Goal: Task Accomplishment & Management: Manage account settings

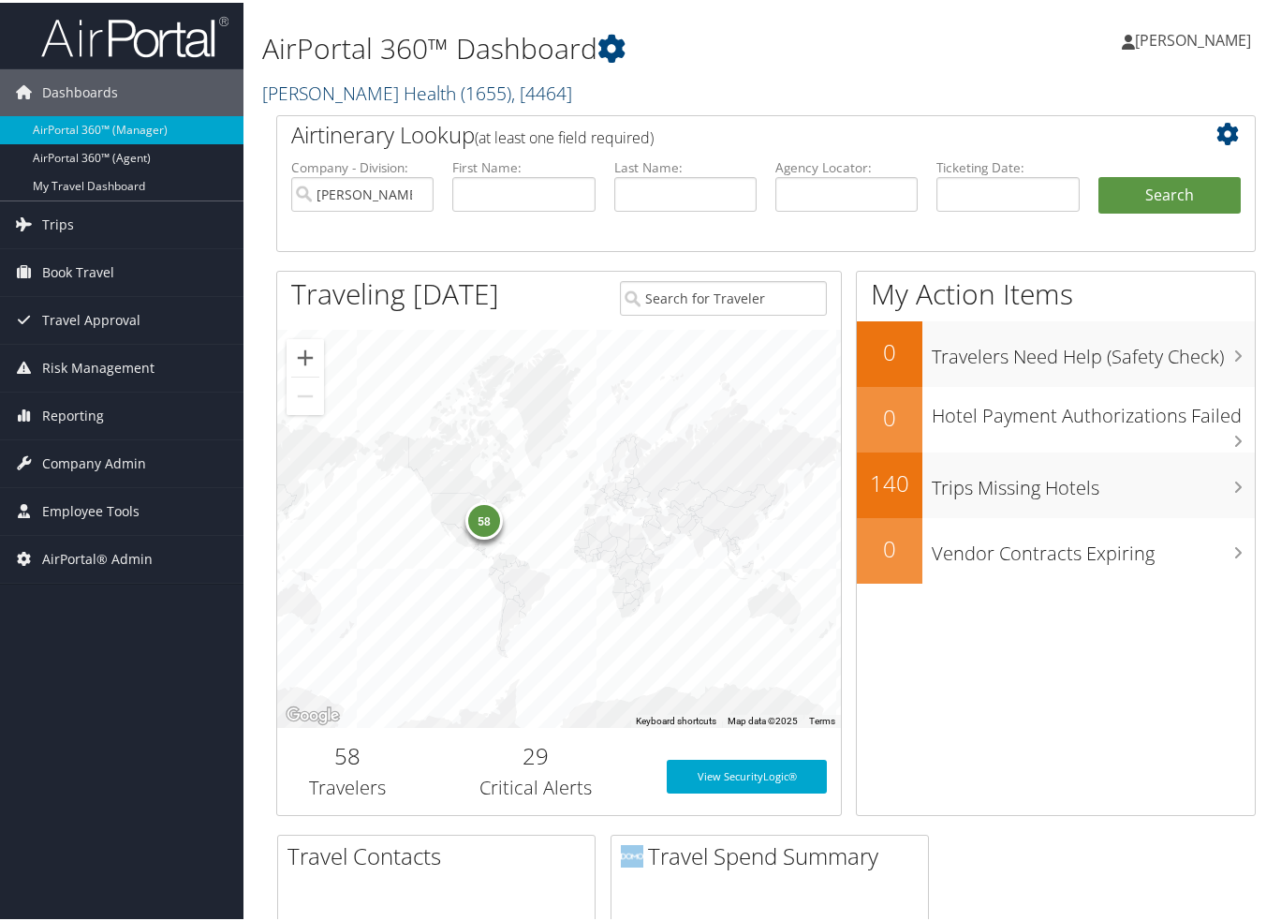
click at [404, 99] on link "Henry Ford Health ( 1655 ) , [ 4464 ]" at bounding box center [417, 90] width 310 height 25
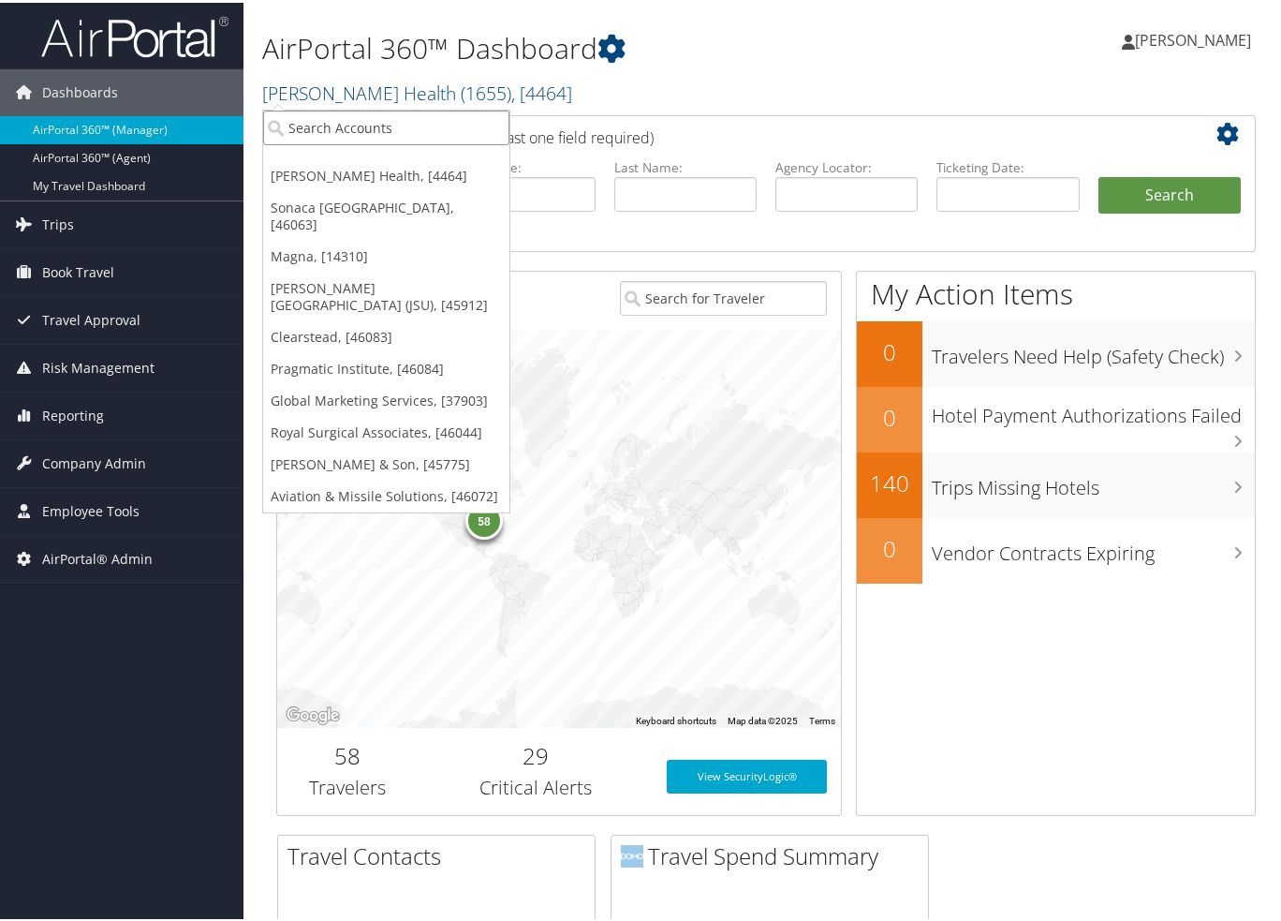
click at [386, 124] on input "search" at bounding box center [386, 125] width 246 height 35
click at [96, 414] on span "Reporting" at bounding box center [73, 413] width 62 height 47
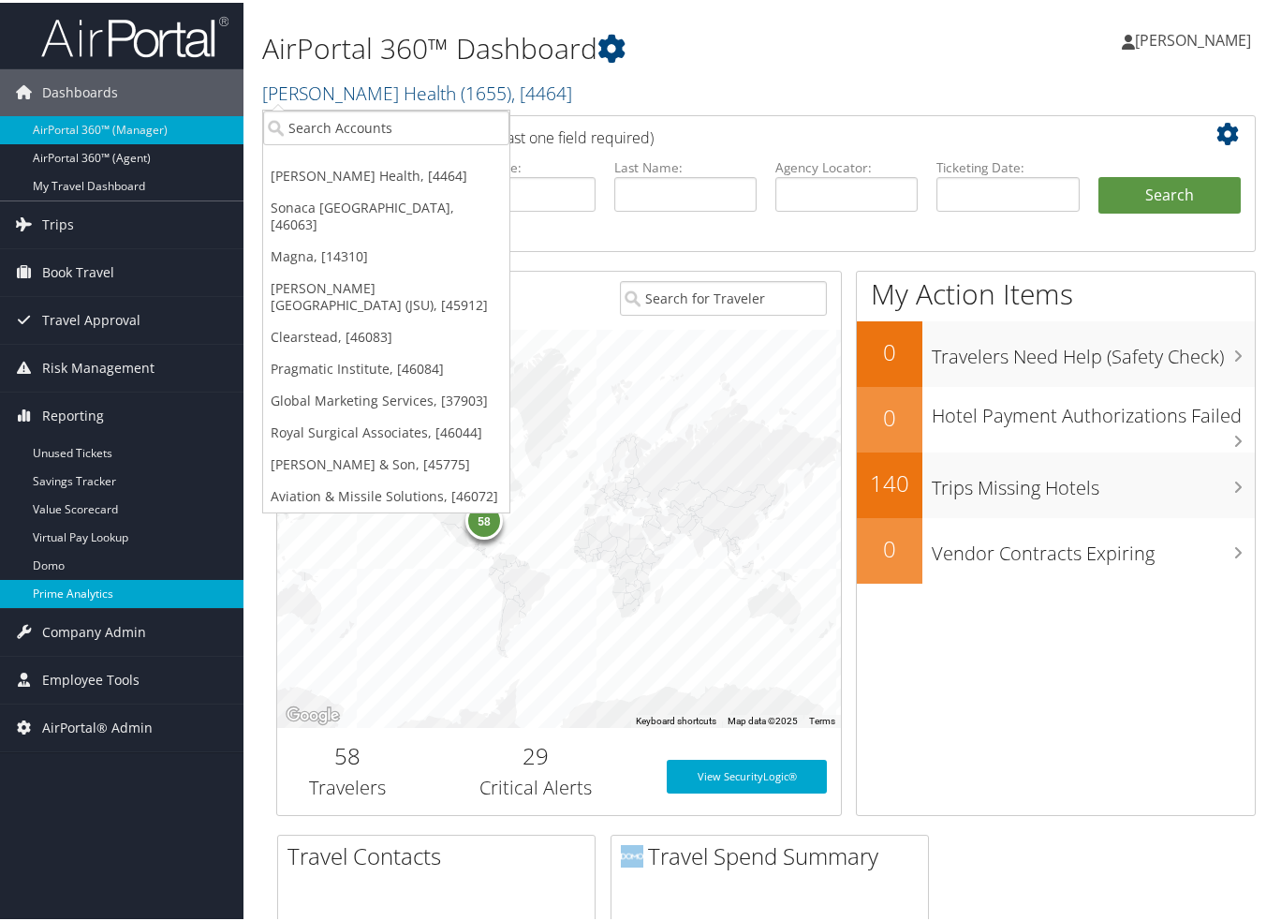
click at [95, 597] on link "Prime Analytics" at bounding box center [122, 591] width 244 height 28
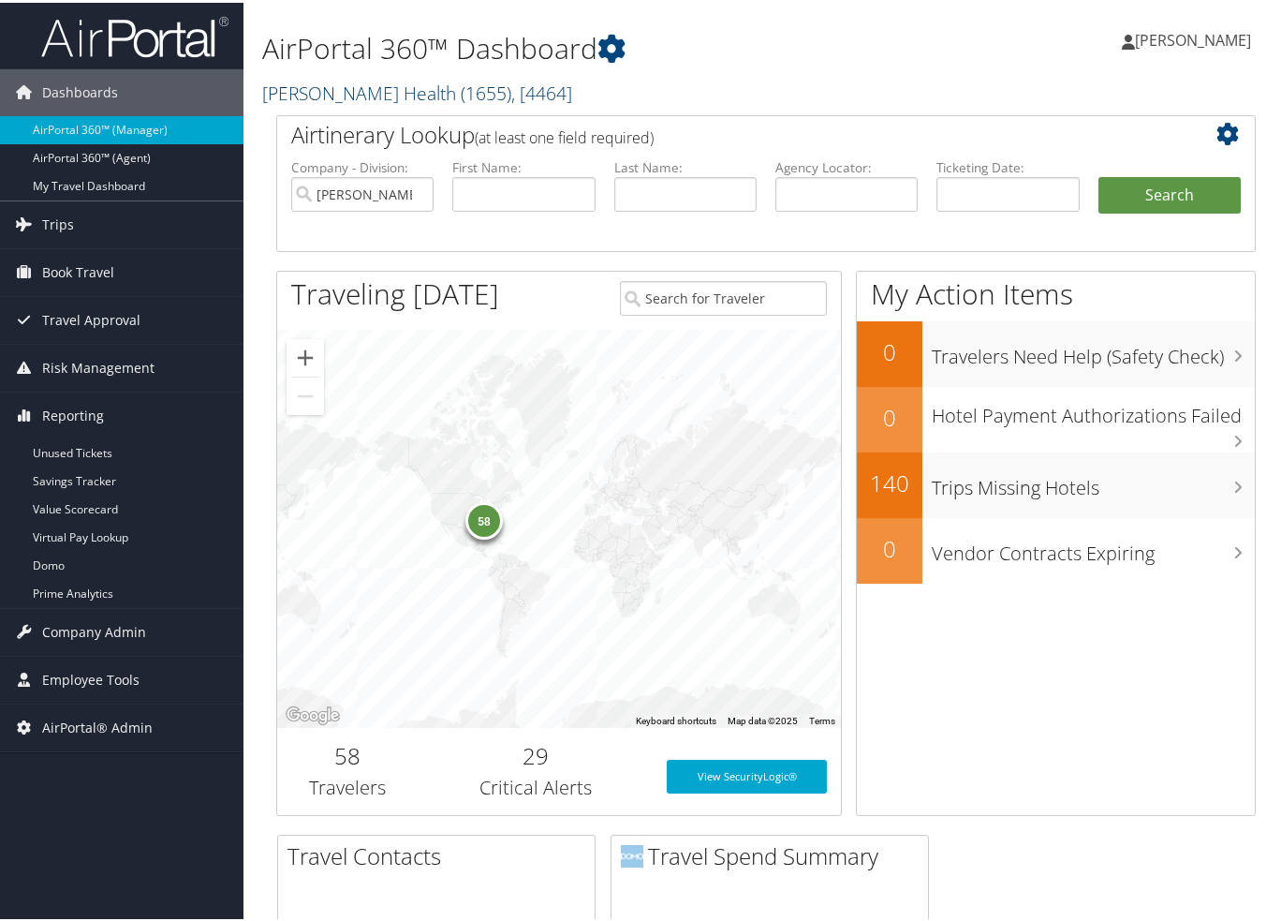
click at [340, 93] on link "Henry Ford Health ( 1655 ) , [ 4464 ]" at bounding box center [417, 90] width 310 height 25
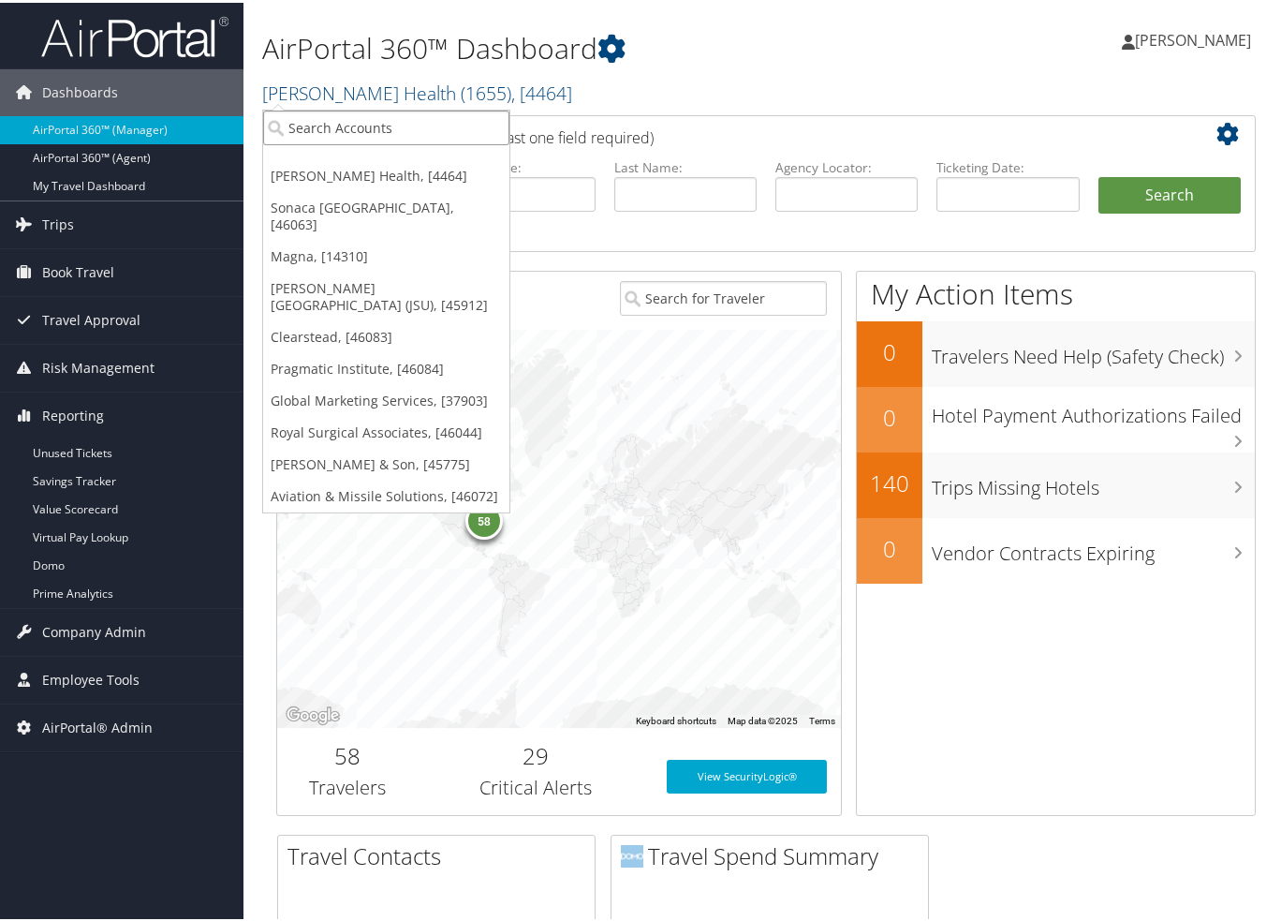
click at [352, 136] on input "search" at bounding box center [386, 125] width 246 height 35
type input "g"
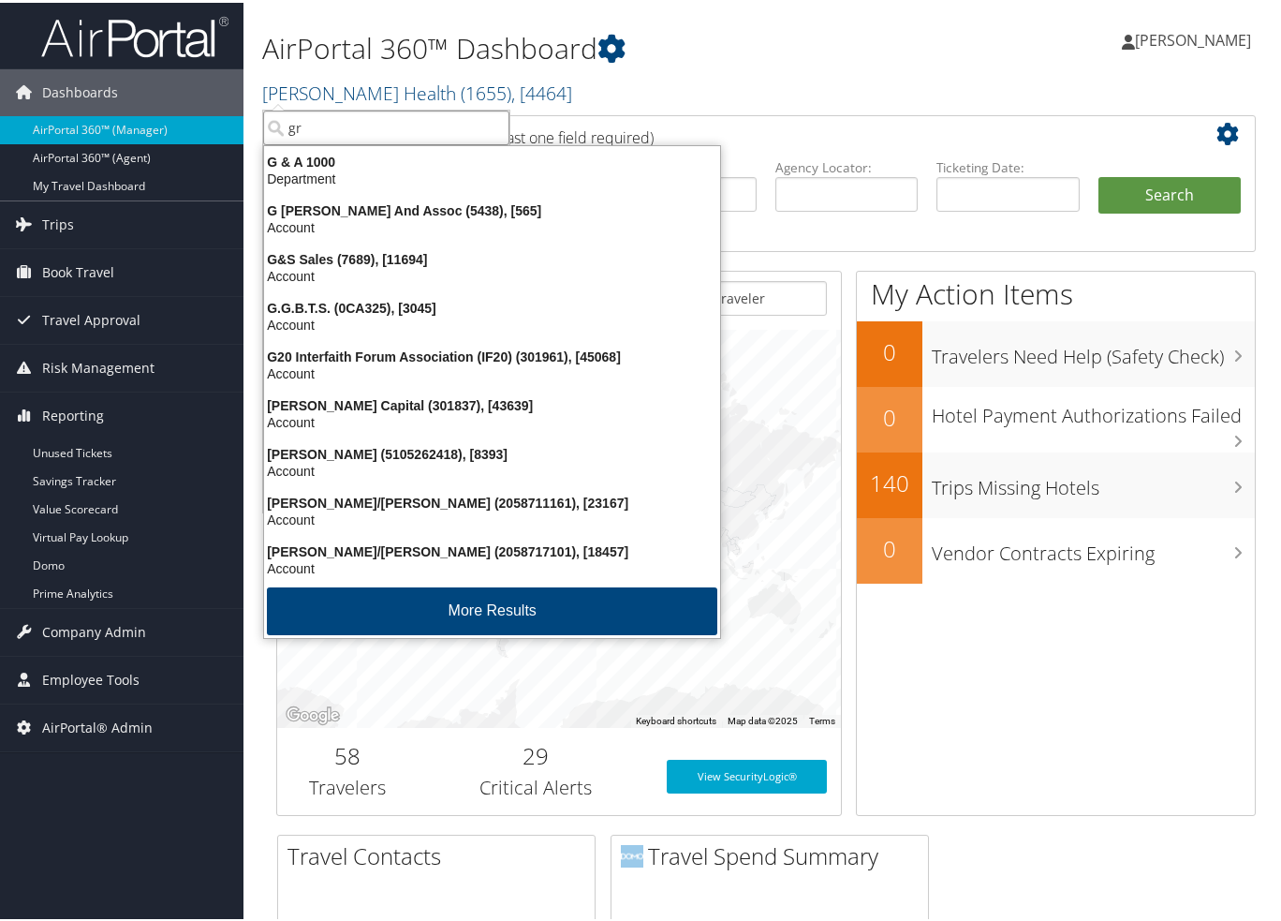
type input "g"
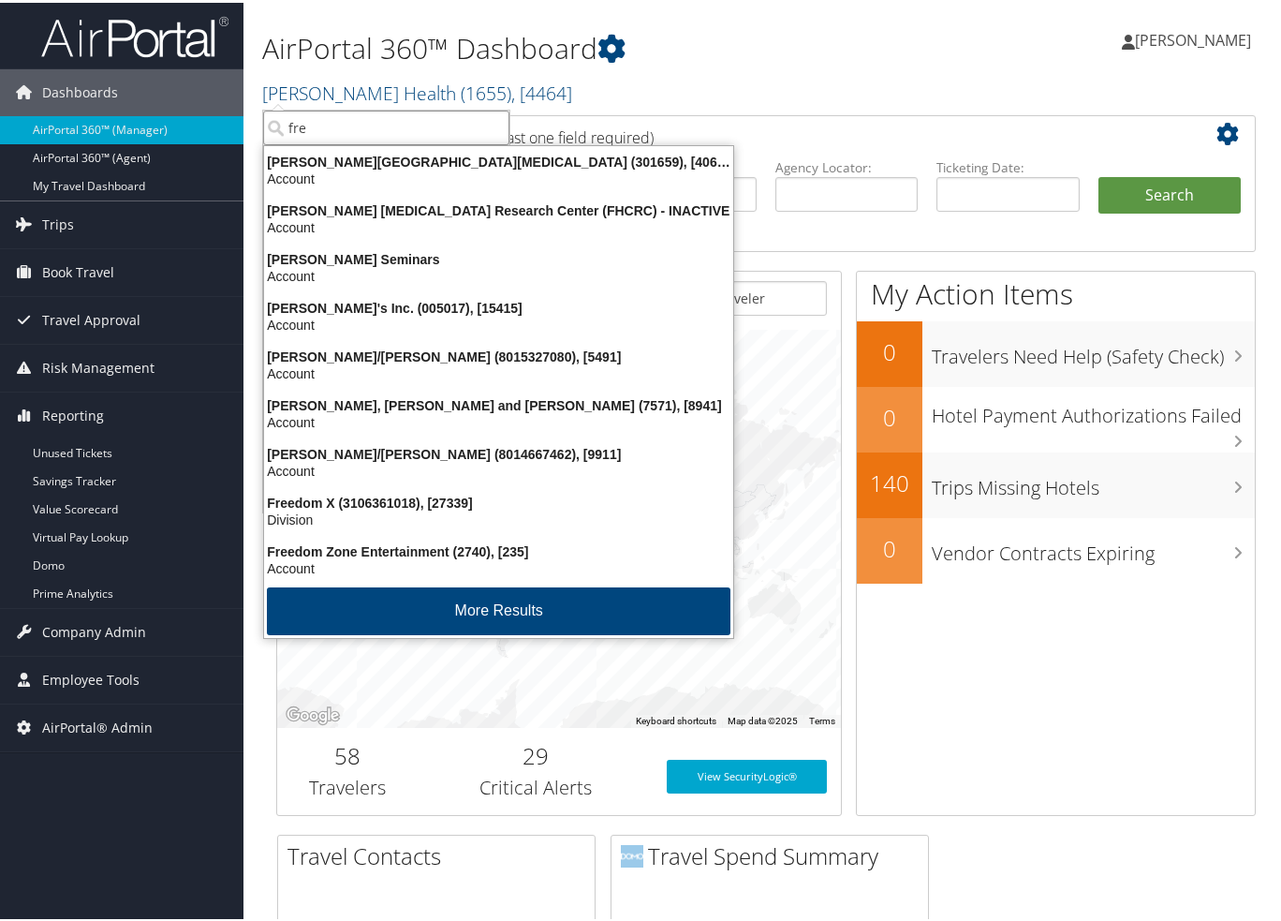
type input "fred"
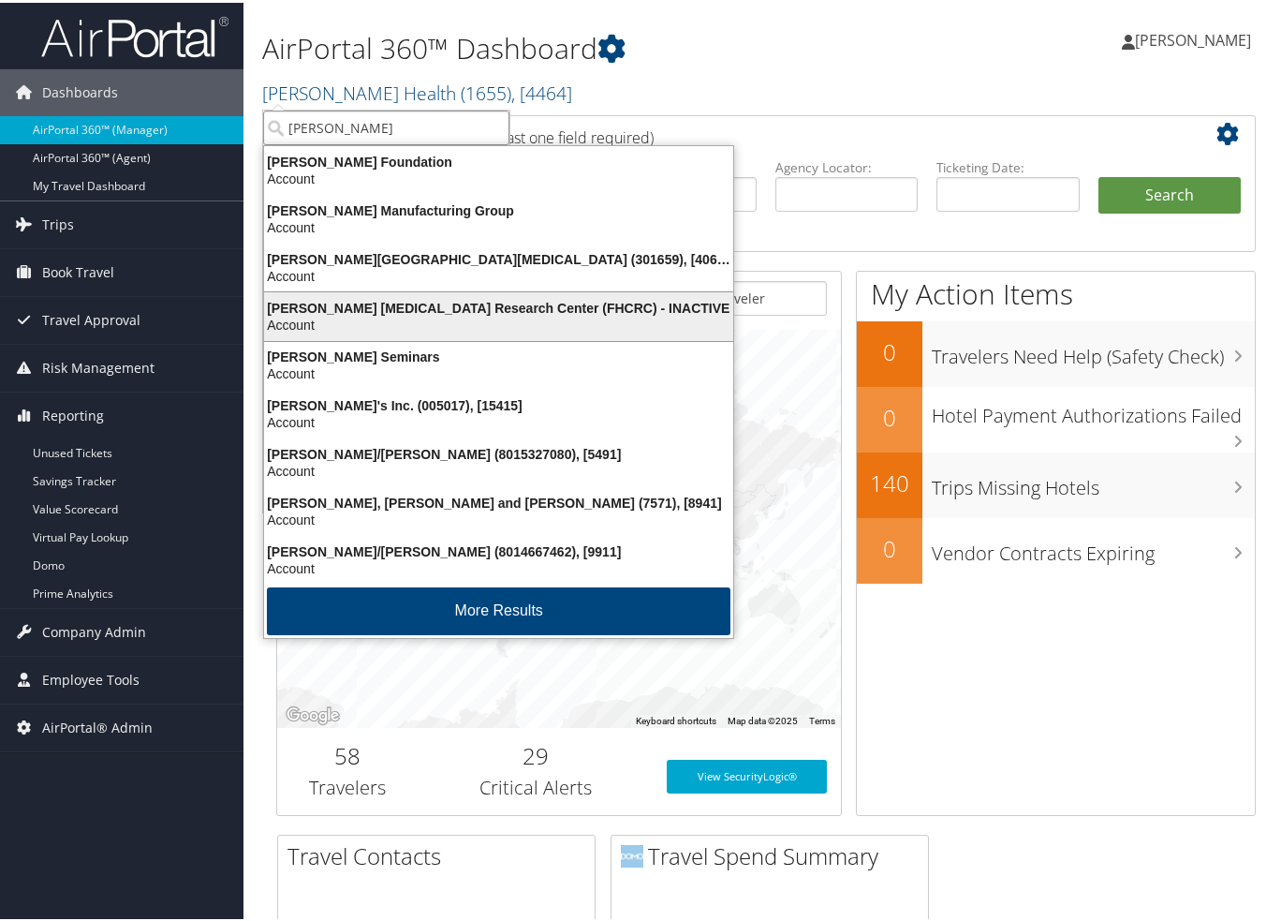
click at [356, 299] on div "[PERSON_NAME] [MEDICAL_DATA] Research Center (FHCRC) - INACTIVE" at bounding box center [499, 305] width 492 height 17
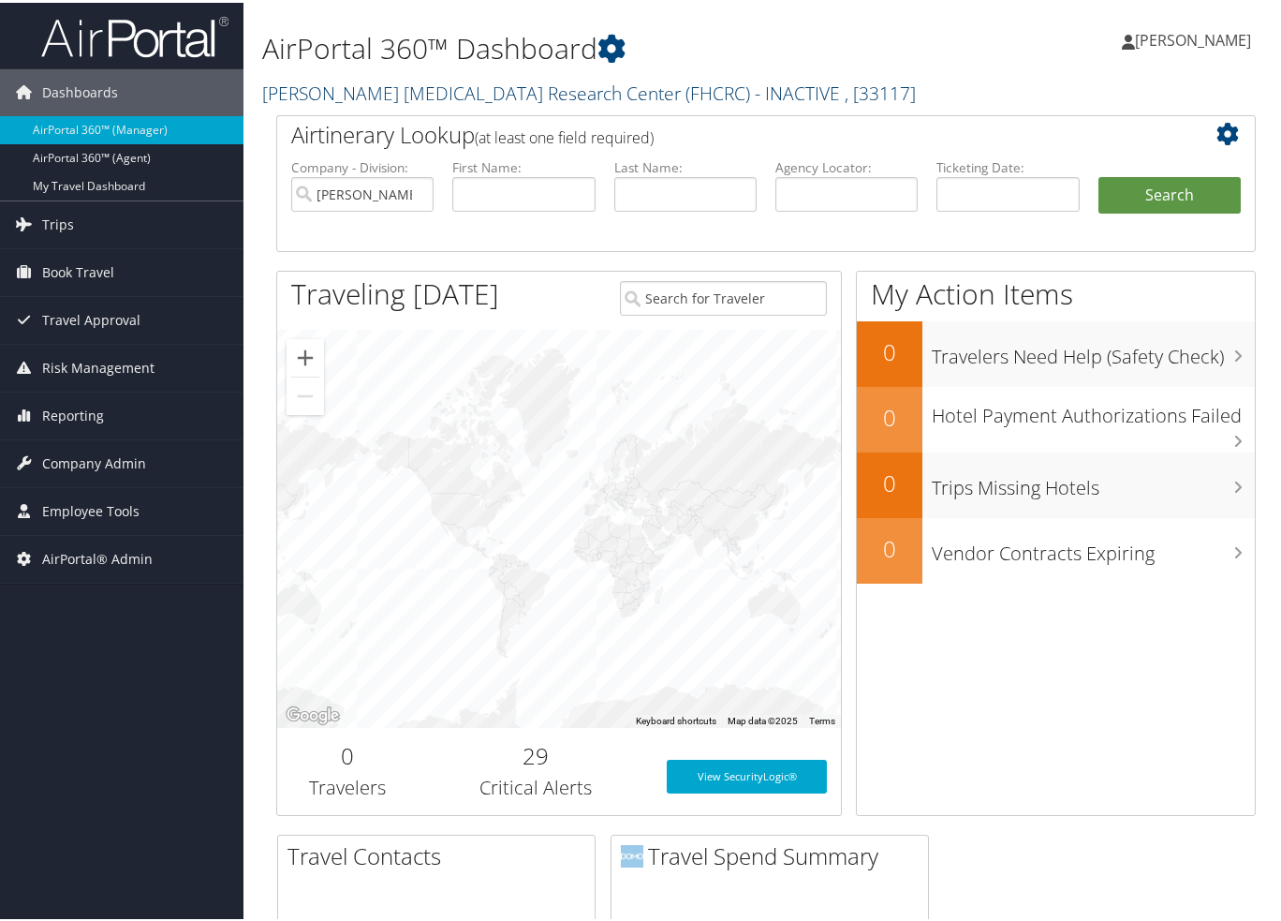
click at [380, 98] on link "[PERSON_NAME] [MEDICAL_DATA] Research Center (FHCRC) - INACTIVE , [ 33117 ]" at bounding box center [589, 90] width 654 height 25
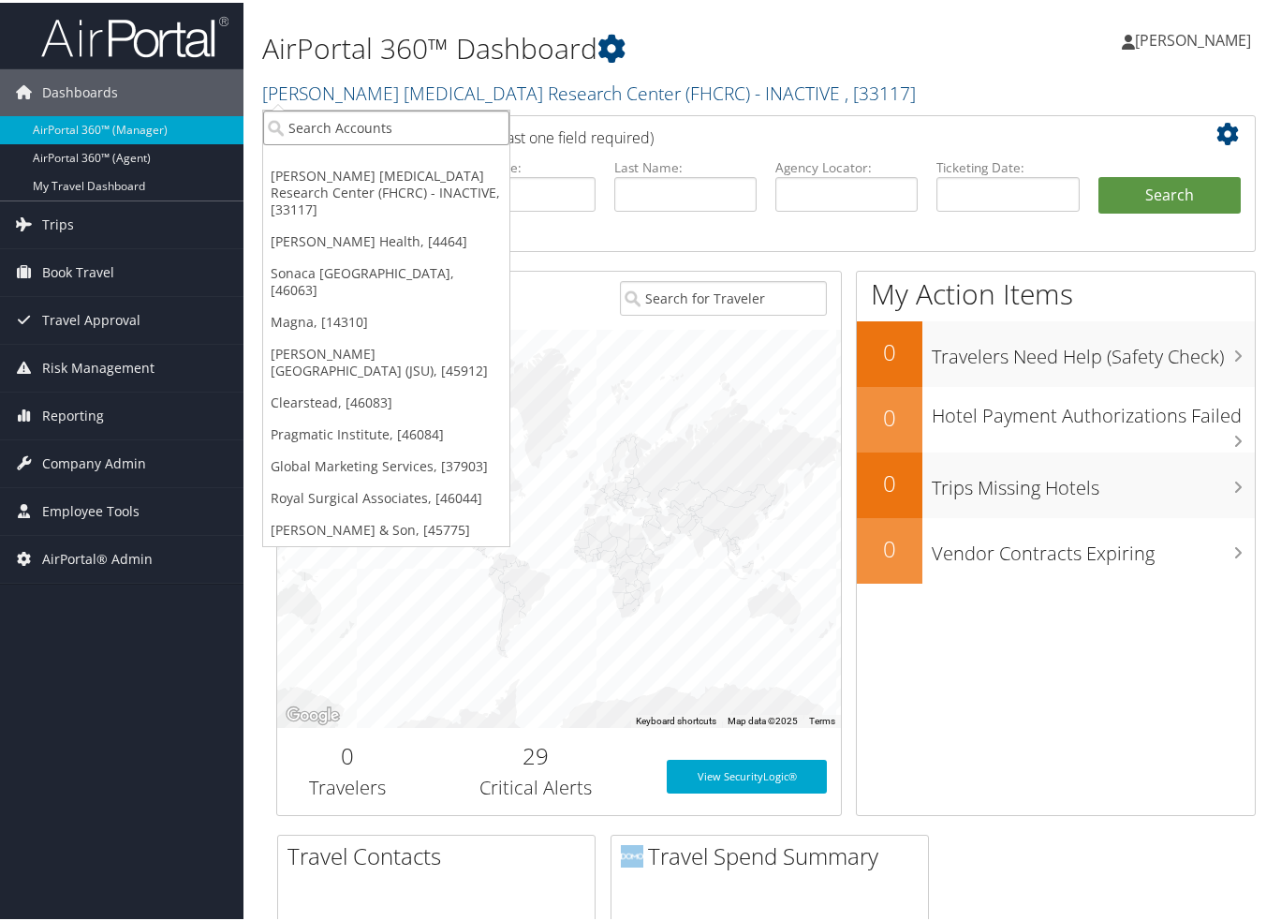
click at [377, 111] on input "search" at bounding box center [386, 125] width 246 height 35
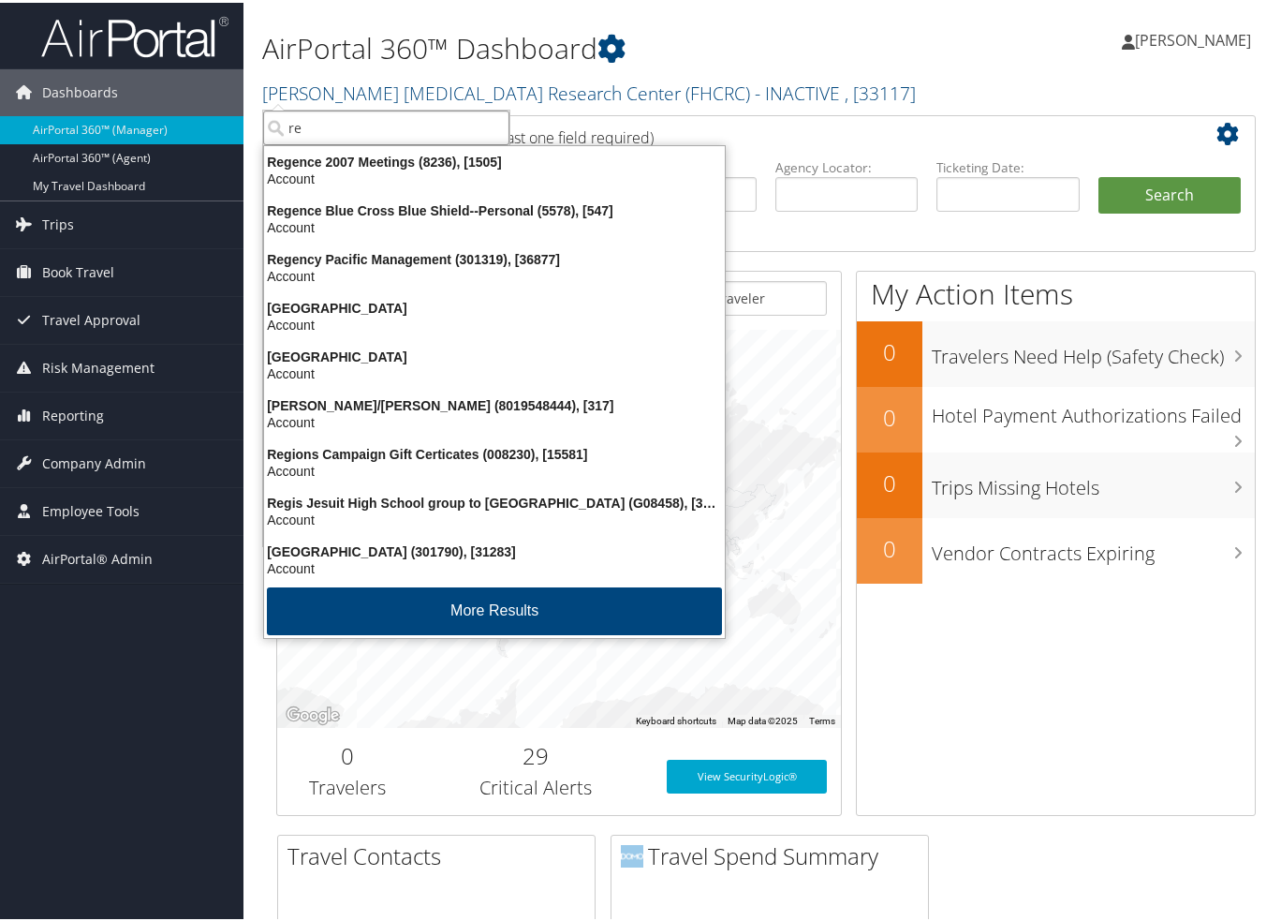
type input "r"
type input "fred"
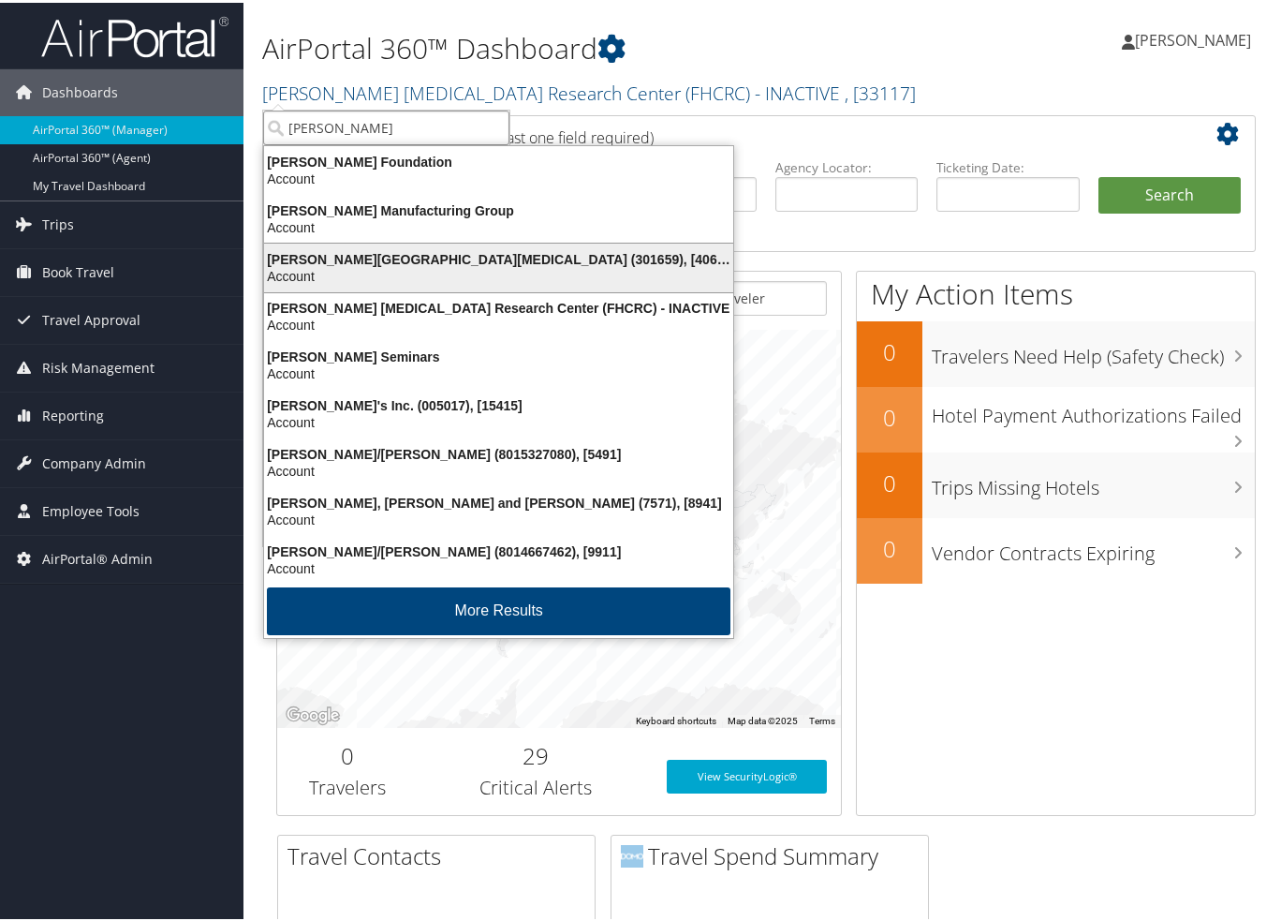
click at [427, 250] on div "Fred Hutchinson Cancer Center (301659), [40671]" at bounding box center [499, 256] width 492 height 17
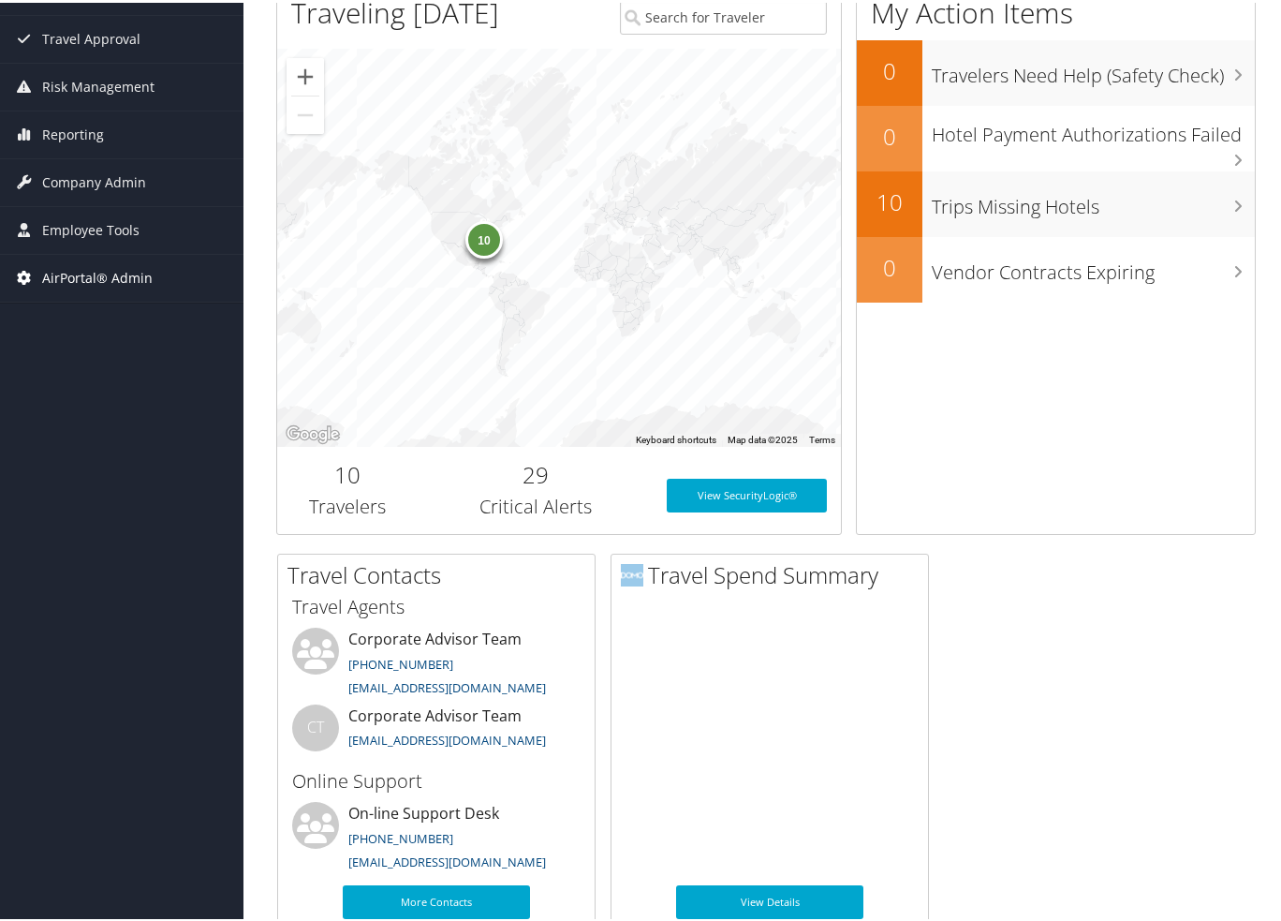
scroll to position [94, 0]
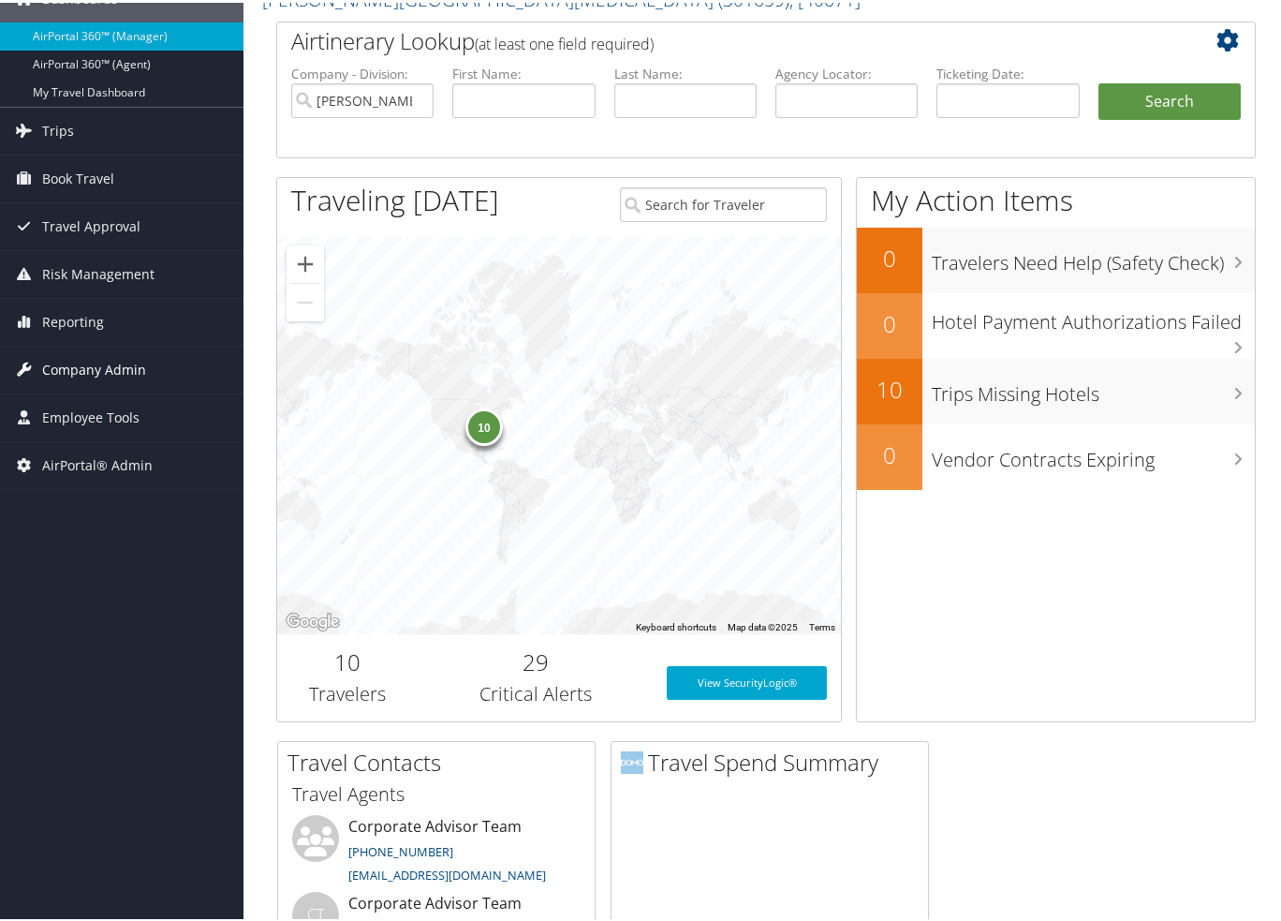
click at [123, 372] on span "Company Admin" at bounding box center [94, 367] width 104 height 47
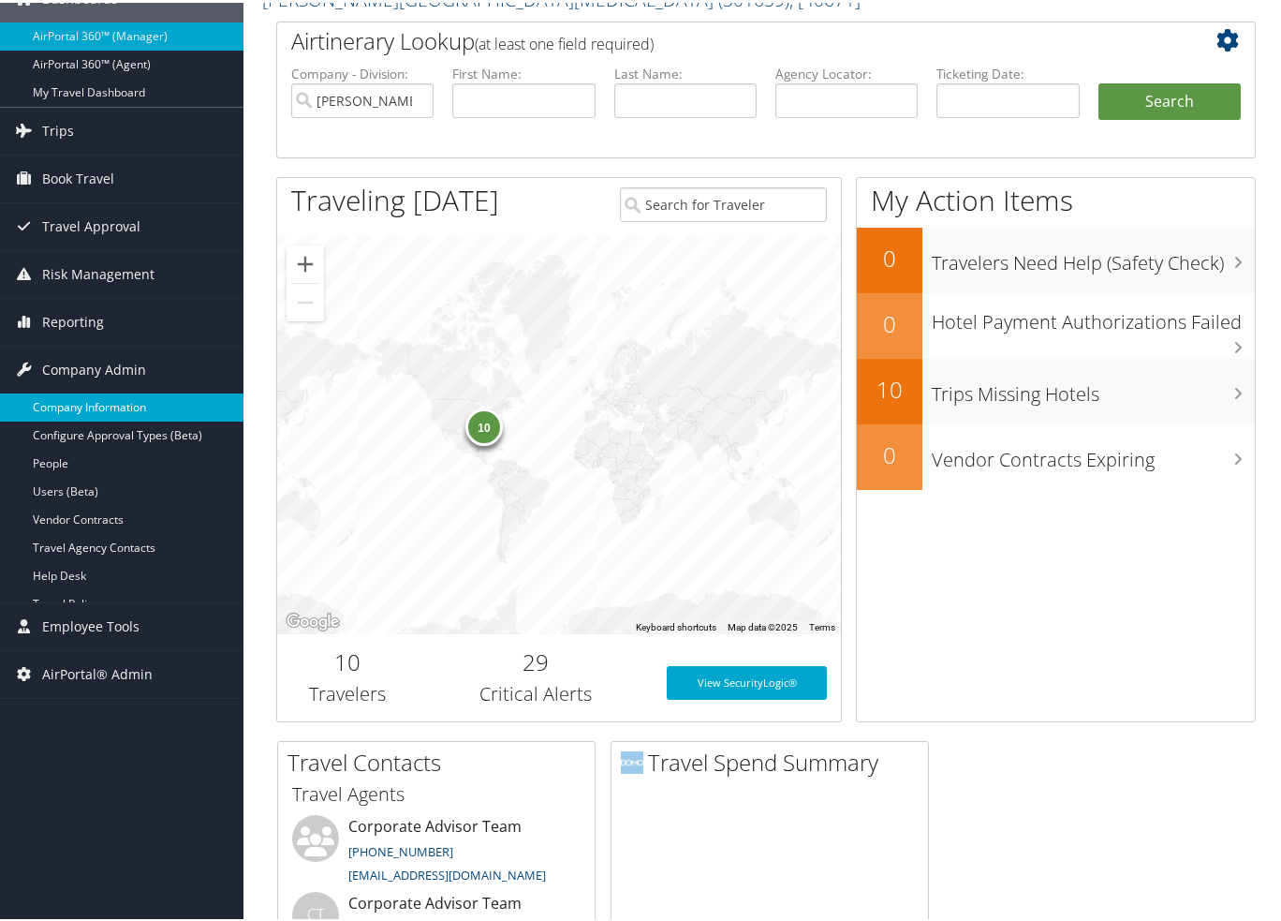
click at [124, 391] on link "Company Information" at bounding box center [122, 405] width 244 height 28
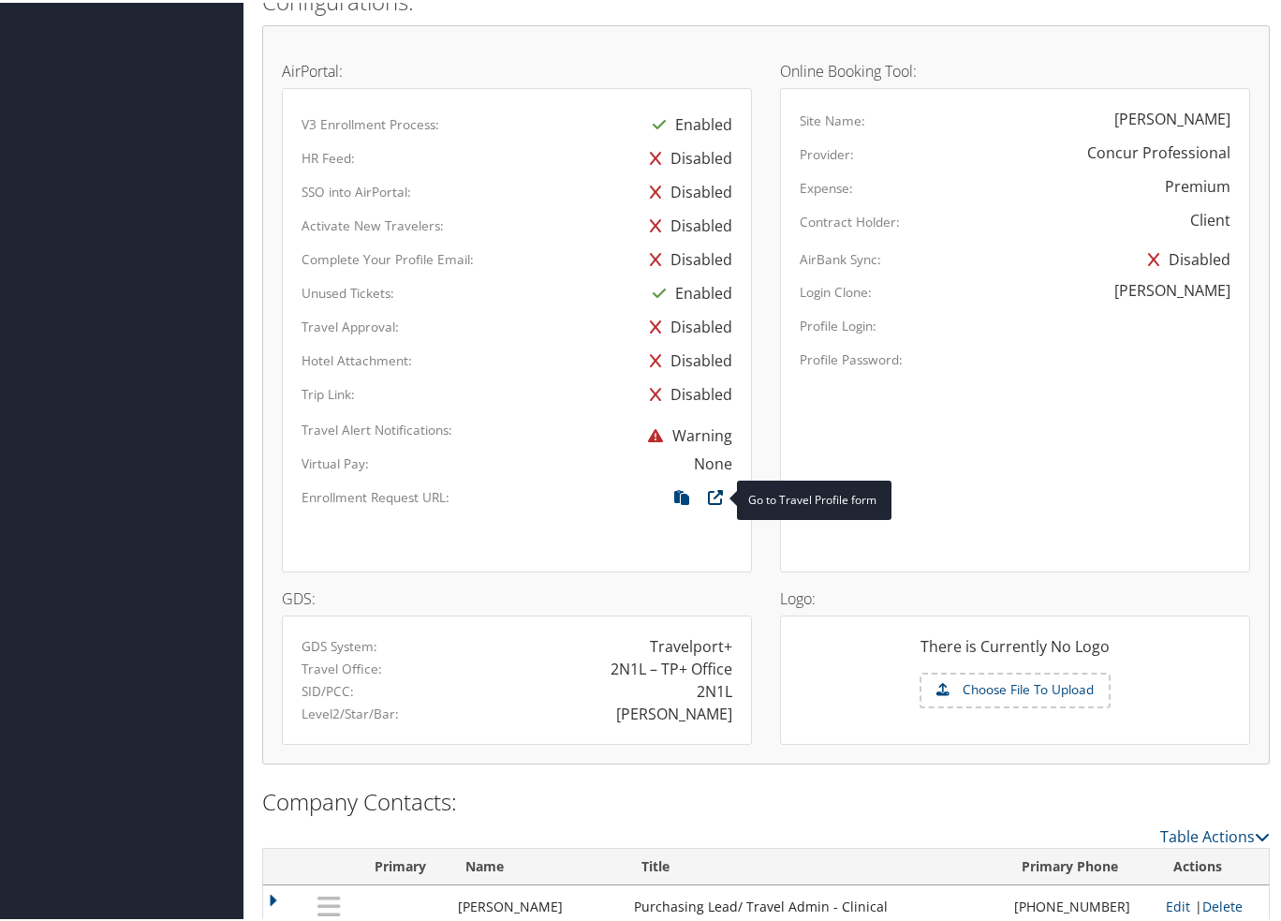
scroll to position [1351, 0]
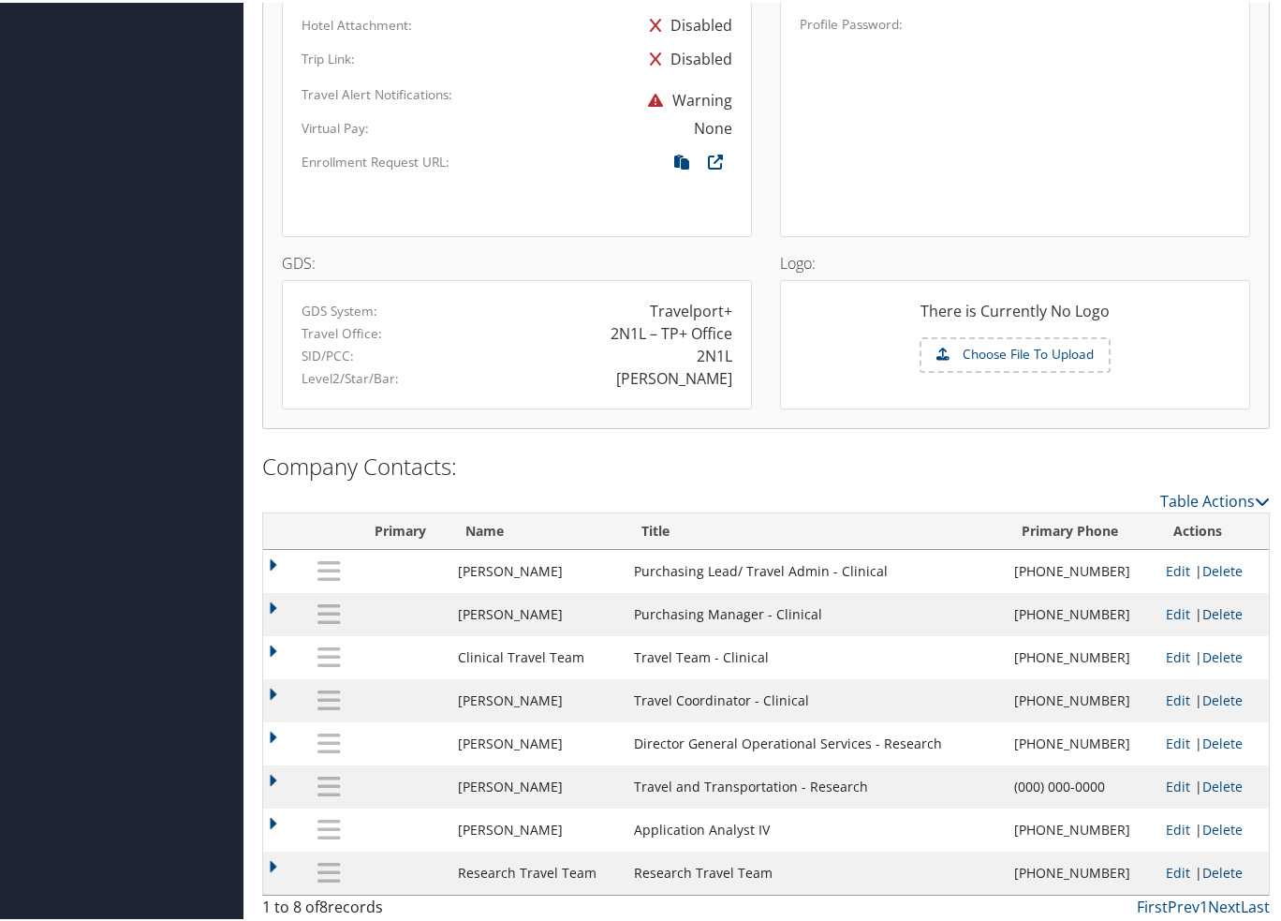
click at [271, 554] on td at bounding box center [284, 568] width 42 height 43
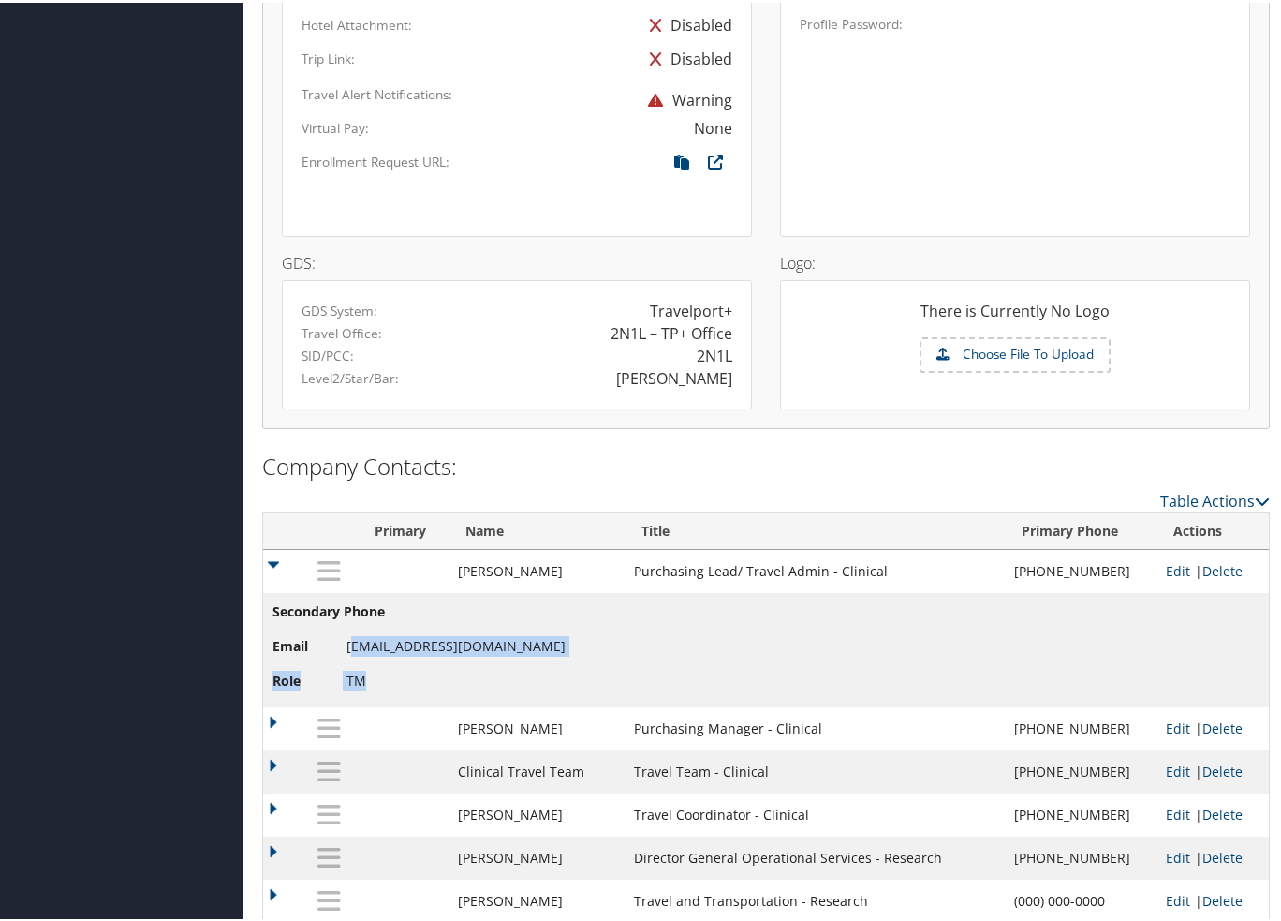
drag, startPoint x: 500, startPoint y: 640, endPoint x: 352, endPoint y: 640, distance: 148.0
click at [352, 640] on td "Secondary Phone Email aroberts@fredhutch.org Role TM" at bounding box center [766, 647] width 1006 height 114
click at [360, 640] on span "aroberts@fredhutch.org" at bounding box center [456, 643] width 219 height 18
drag, startPoint x: 345, startPoint y: 639, endPoint x: 449, endPoint y: 639, distance: 104.0
click at [449, 639] on span "aroberts@fredhutch.org" at bounding box center [456, 643] width 219 height 18
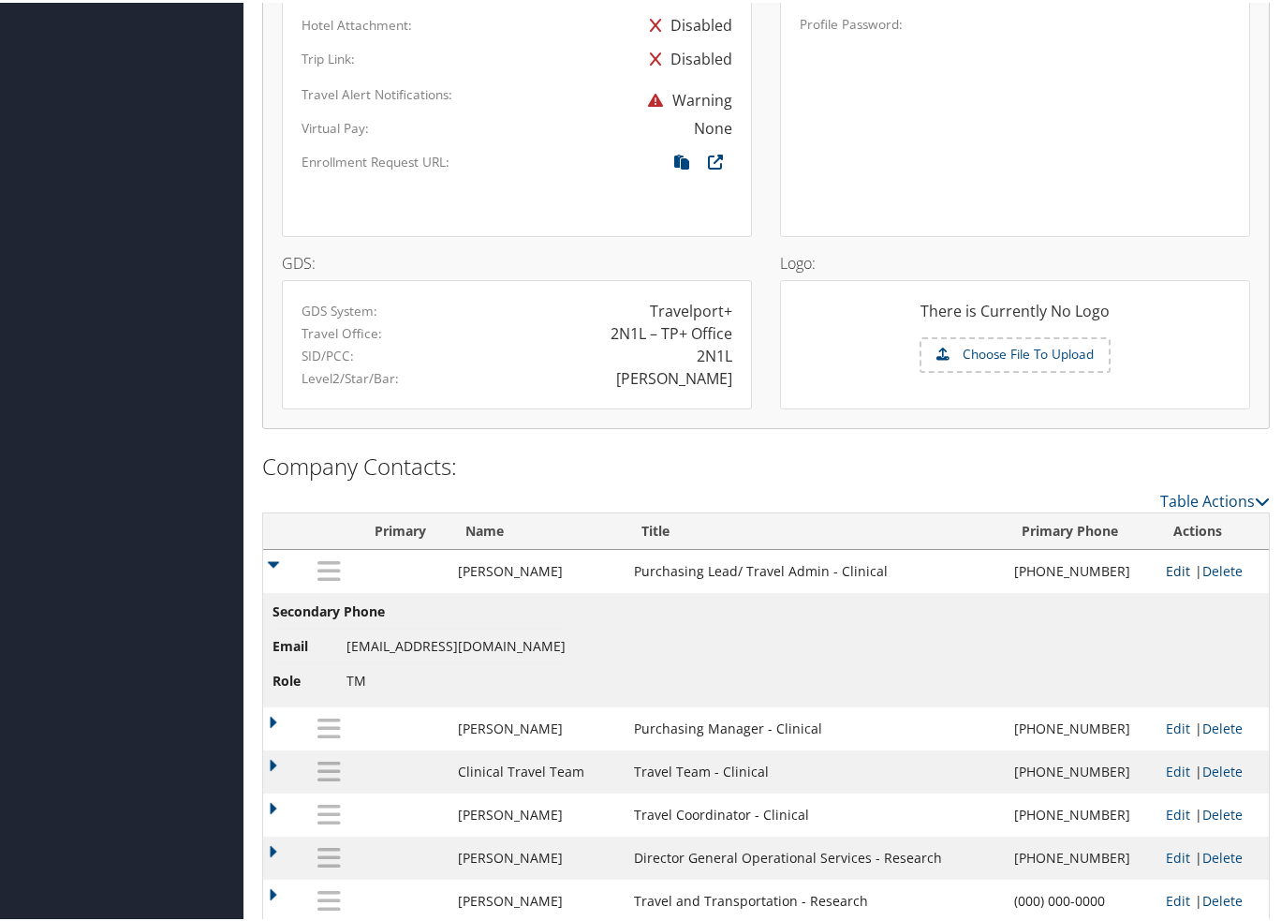
click at [1171, 562] on link "Edit" at bounding box center [1178, 568] width 24 height 18
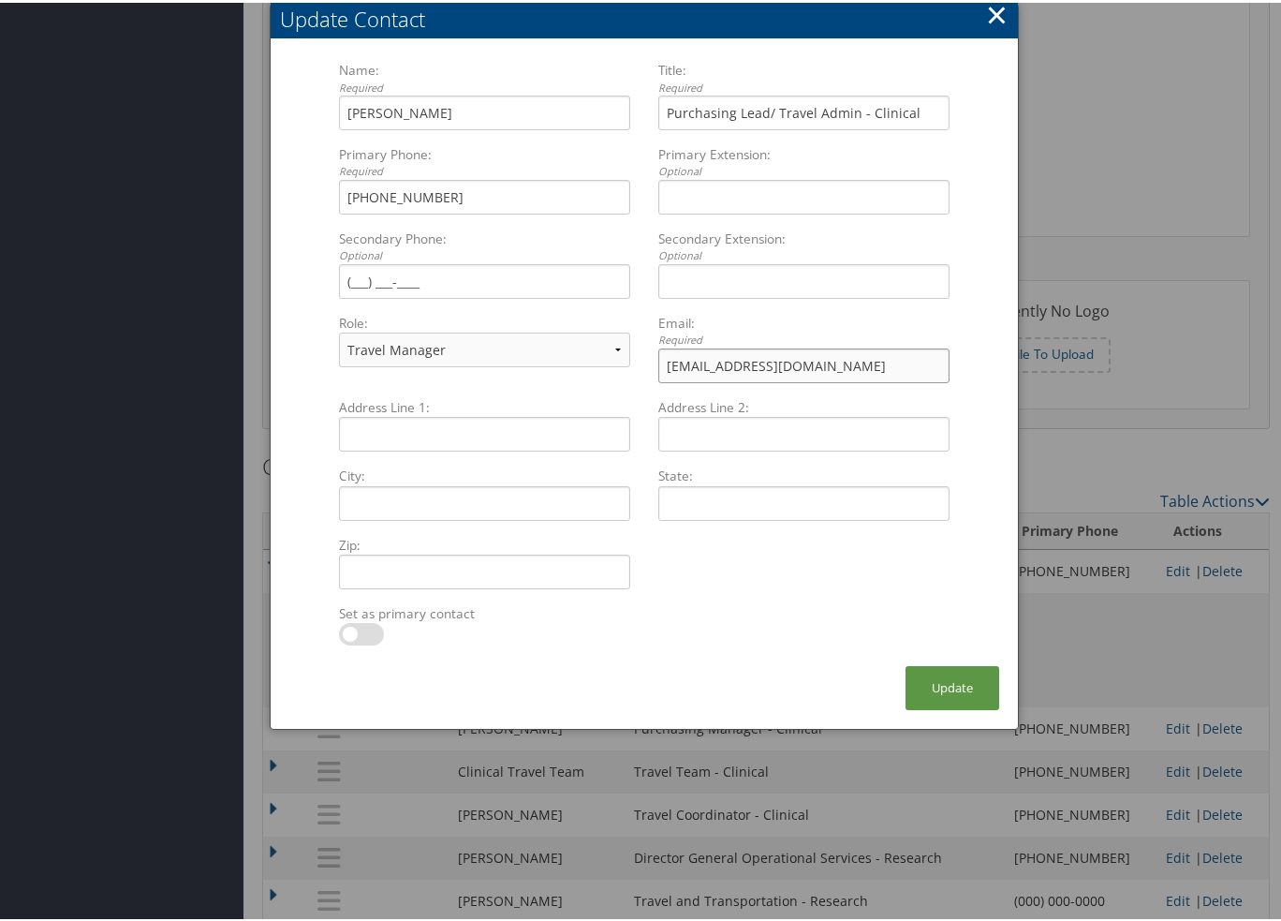
drag, startPoint x: 868, startPoint y: 364, endPoint x: 587, endPoint y: 377, distance: 281.3
click at [587, 377] on div "Name: Required Ashley Ostic Multiple values The selected items contain differen…" at bounding box center [644, 226] width 639 height 337
click at [995, 11] on button "×" at bounding box center [997, 11] width 22 height 37
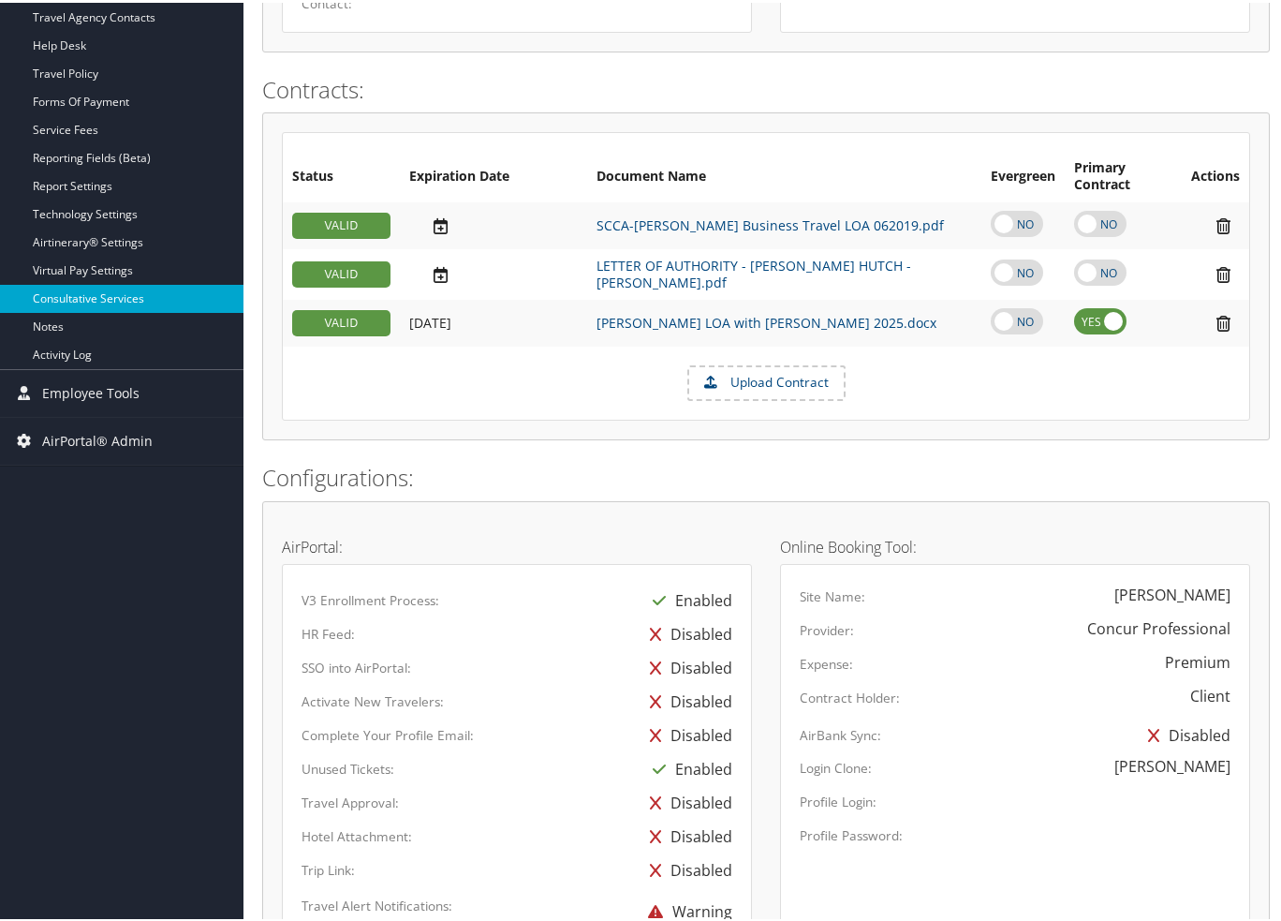
scroll to position [508, 0]
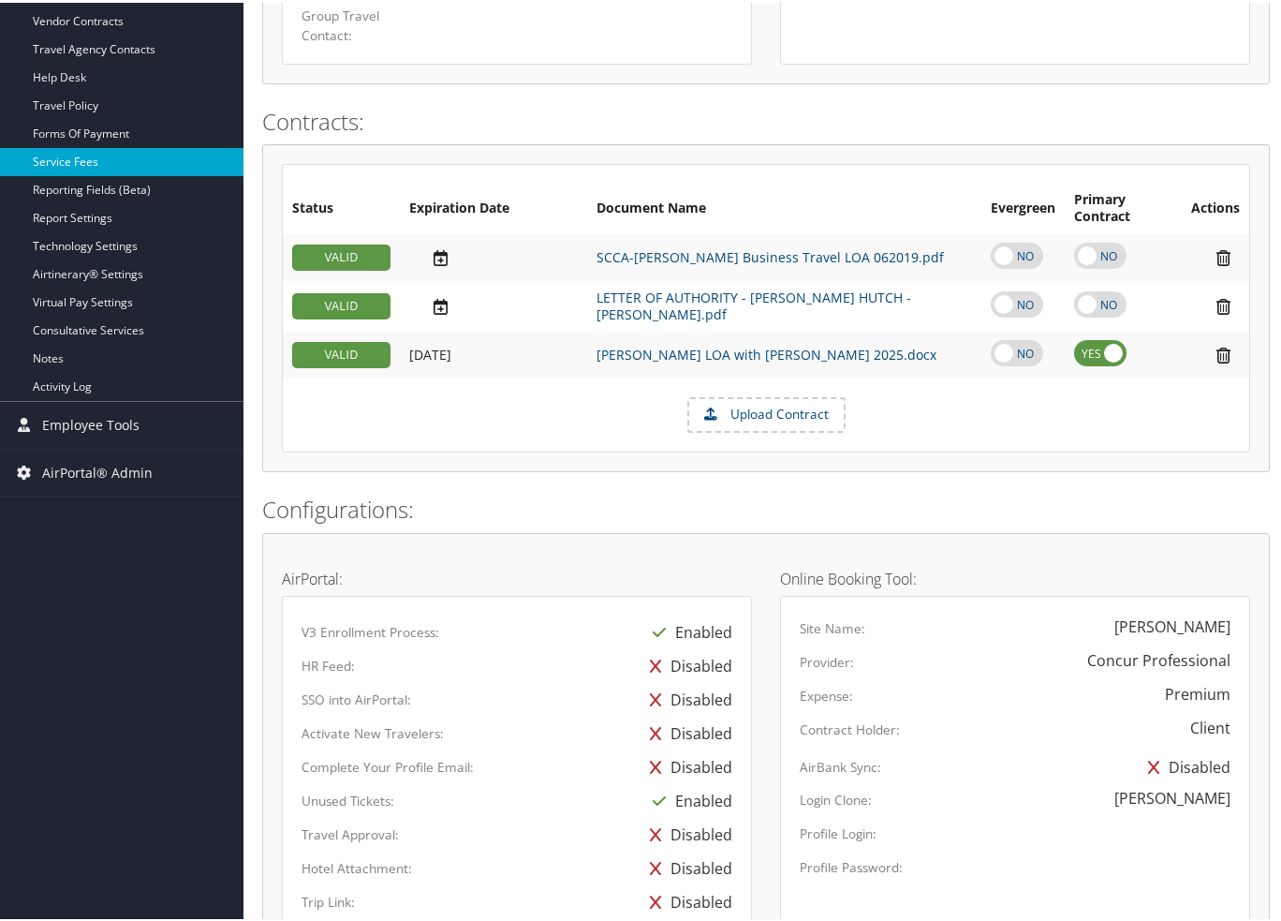
click at [86, 156] on link "Service Fees" at bounding box center [122, 159] width 244 height 28
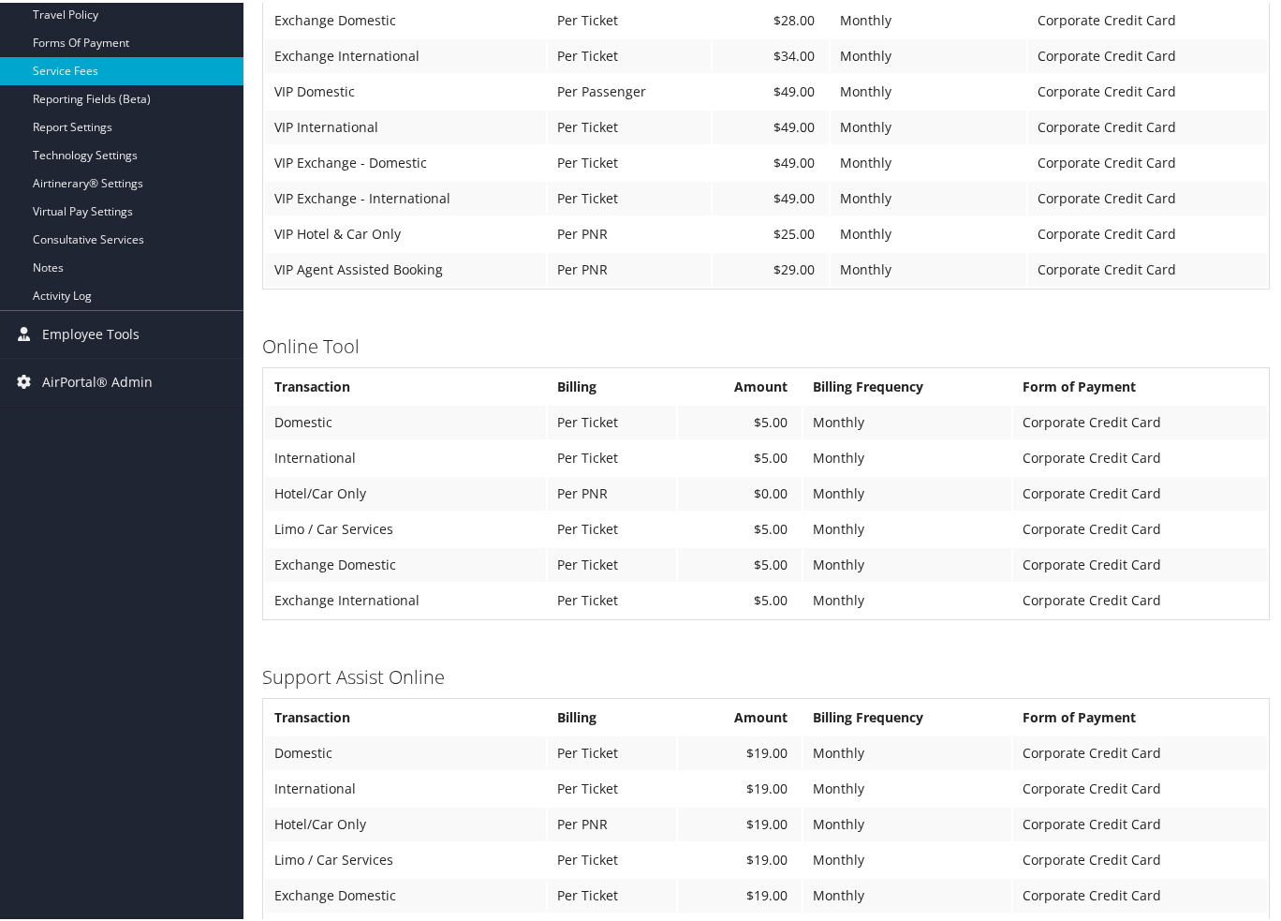
scroll to position [749, 0]
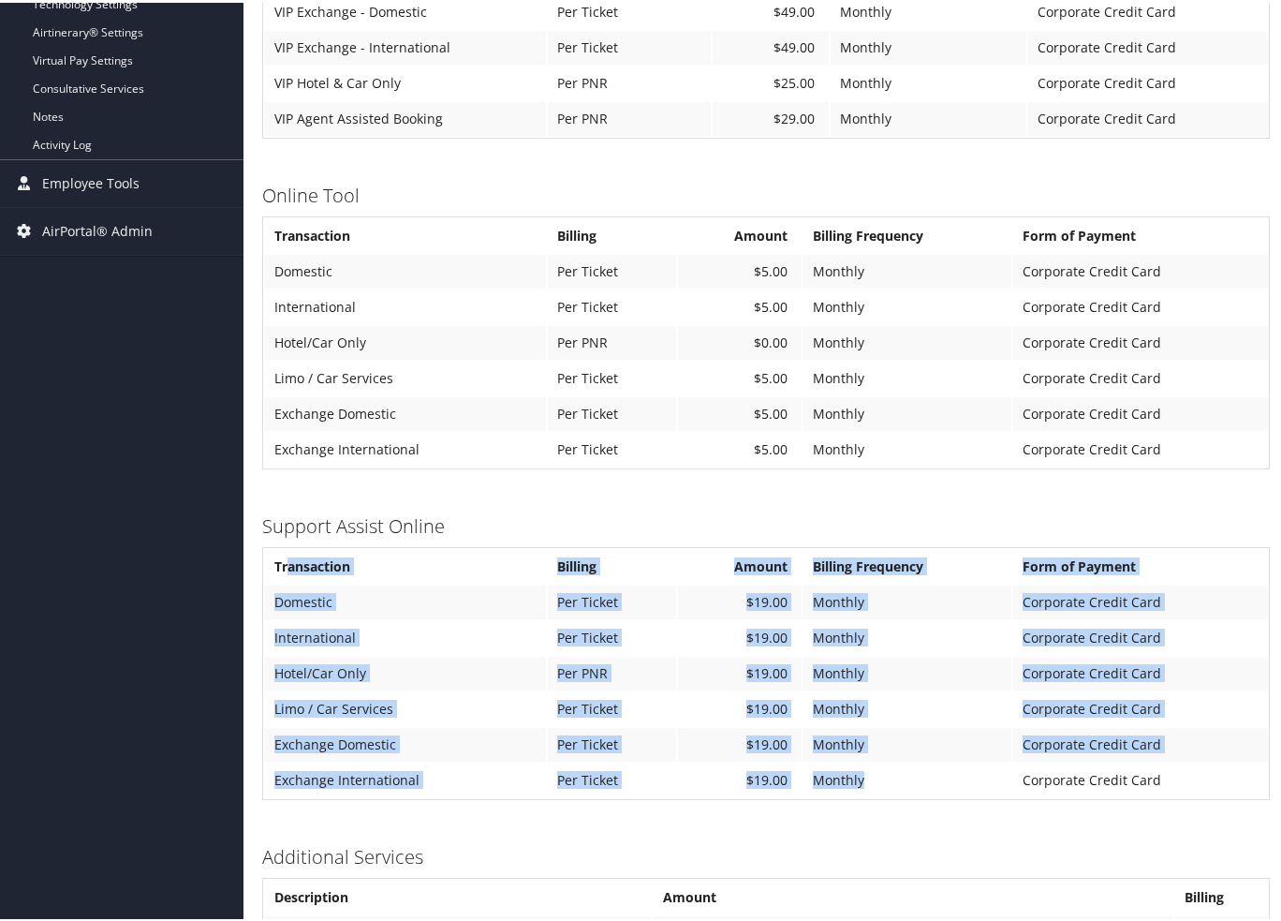
drag, startPoint x: 879, startPoint y: 762, endPoint x: 288, endPoint y: 546, distance: 629.1
click at [287, 557] on tbody "Transaction Billing Amount Billing Frequency Form of Payment Domestic Per Ticke…" at bounding box center [766, 670] width 1002 height 247
click at [288, 547] on th "Transaction" at bounding box center [405, 564] width 281 height 34
drag, startPoint x: 266, startPoint y: 512, endPoint x: 959, endPoint y: 767, distance: 738.5
click at [959, 767] on div "[PERSON_NAME] [MEDICAL_DATA] Account Structure [PERSON_NAME][GEOGRAPHIC_DATA][M…" at bounding box center [766, 203] width 1008 height 1708
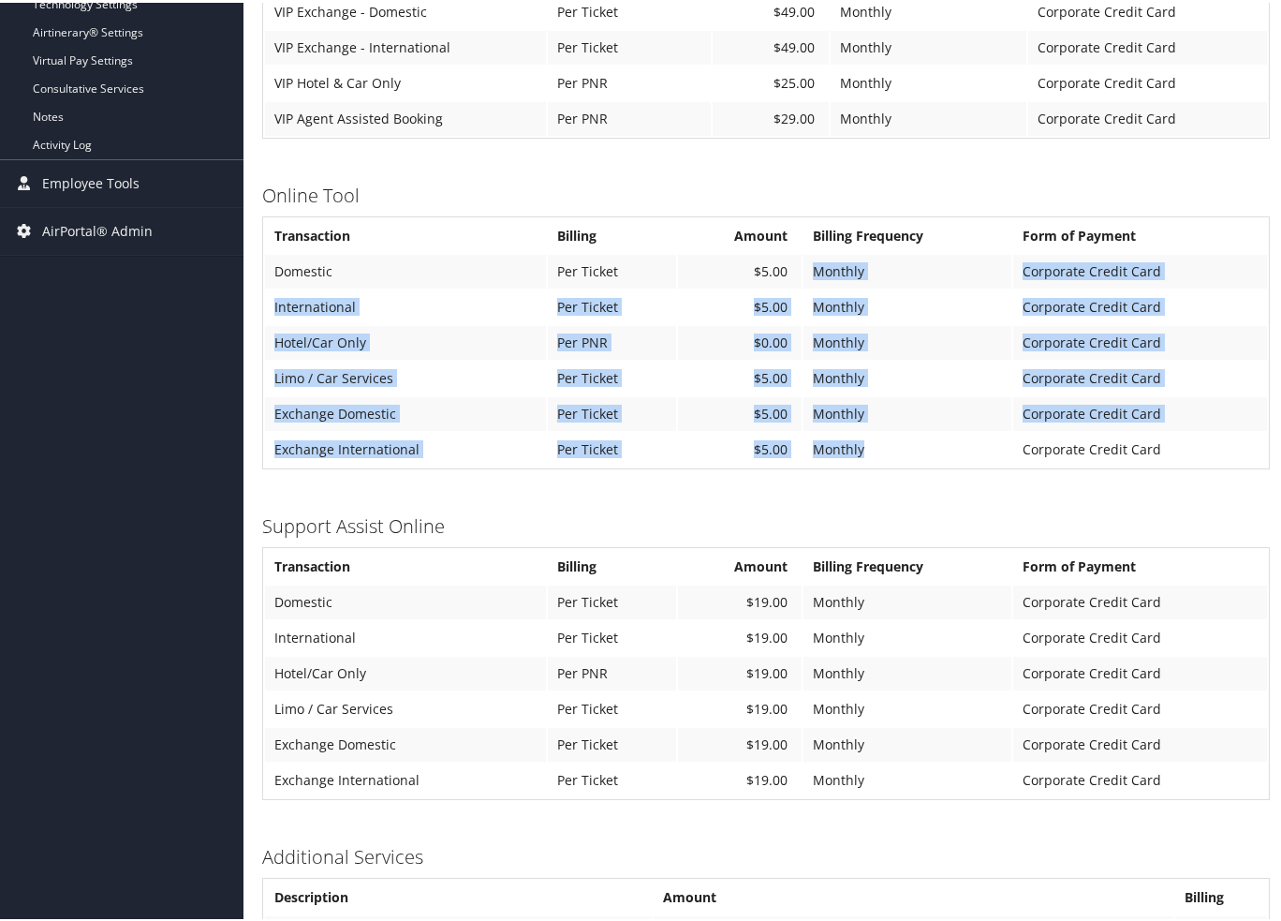
drag, startPoint x: 799, startPoint y: 259, endPoint x: 888, endPoint y: 432, distance: 194.8
click at [888, 432] on tbody "Transaction Billing Amount Billing Frequency Form of Payment Domestic Per Ticke…" at bounding box center [766, 339] width 1002 height 247
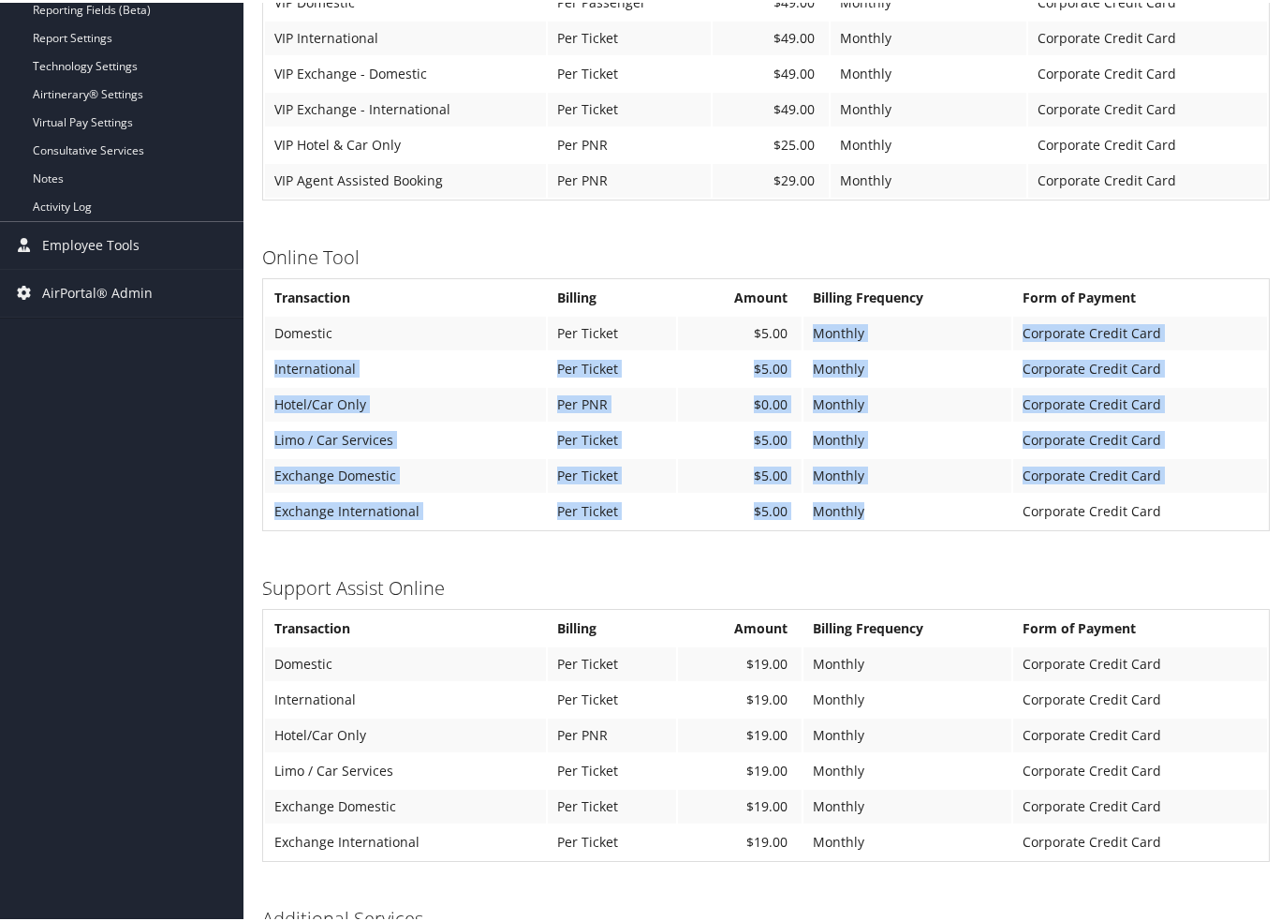
scroll to position [656, 0]
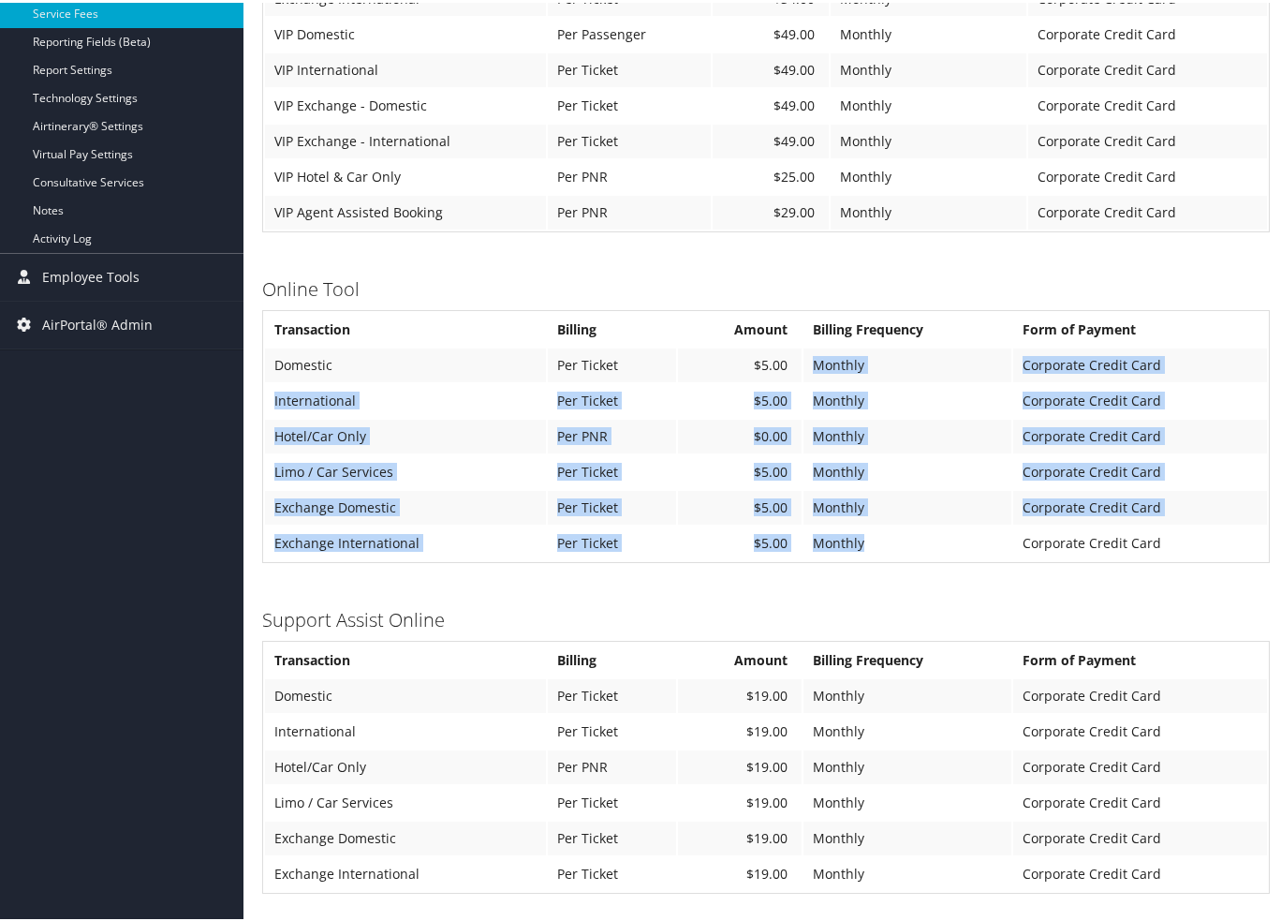
click at [877, 501] on td "Monthly" at bounding box center [908, 505] width 208 height 34
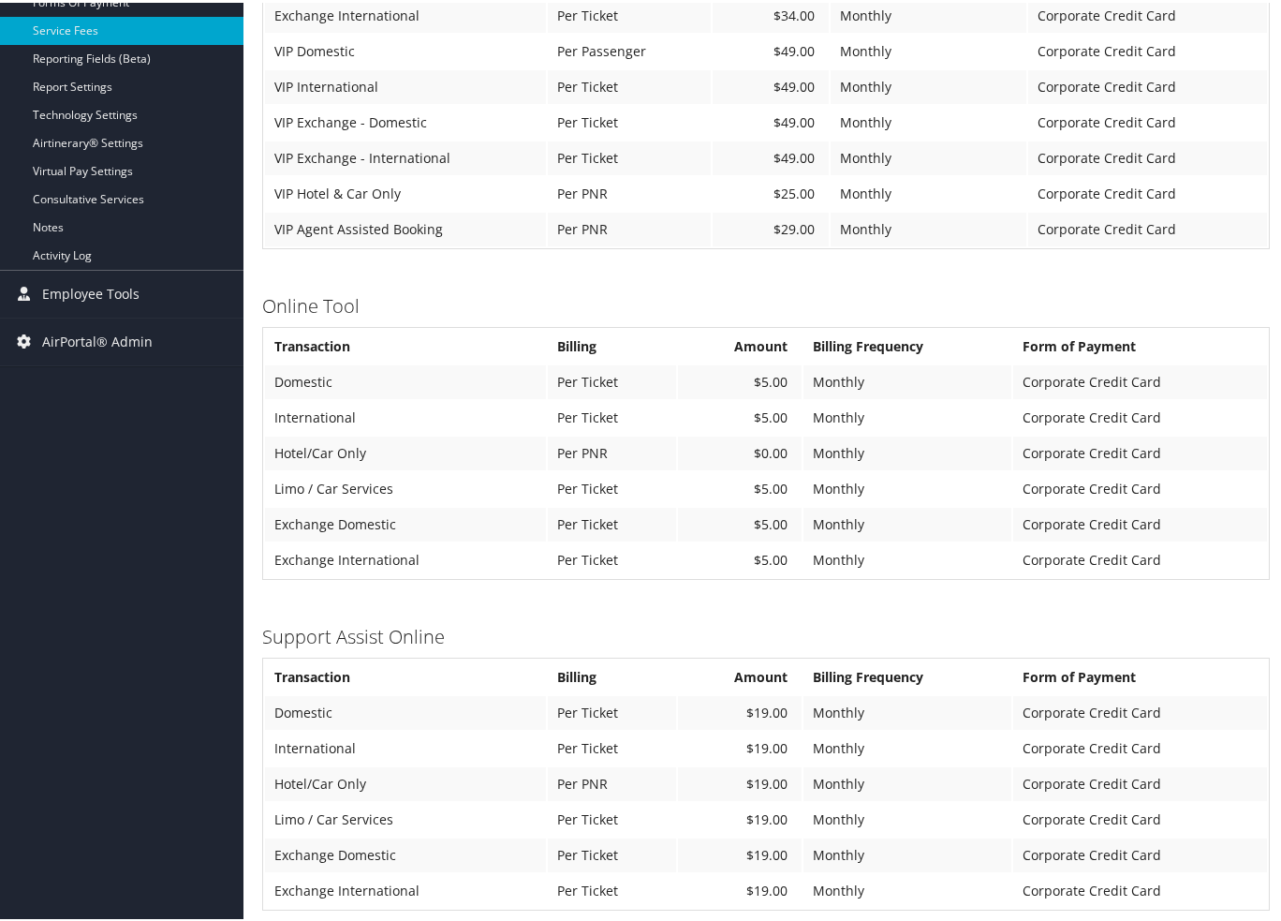
scroll to position [607, 0]
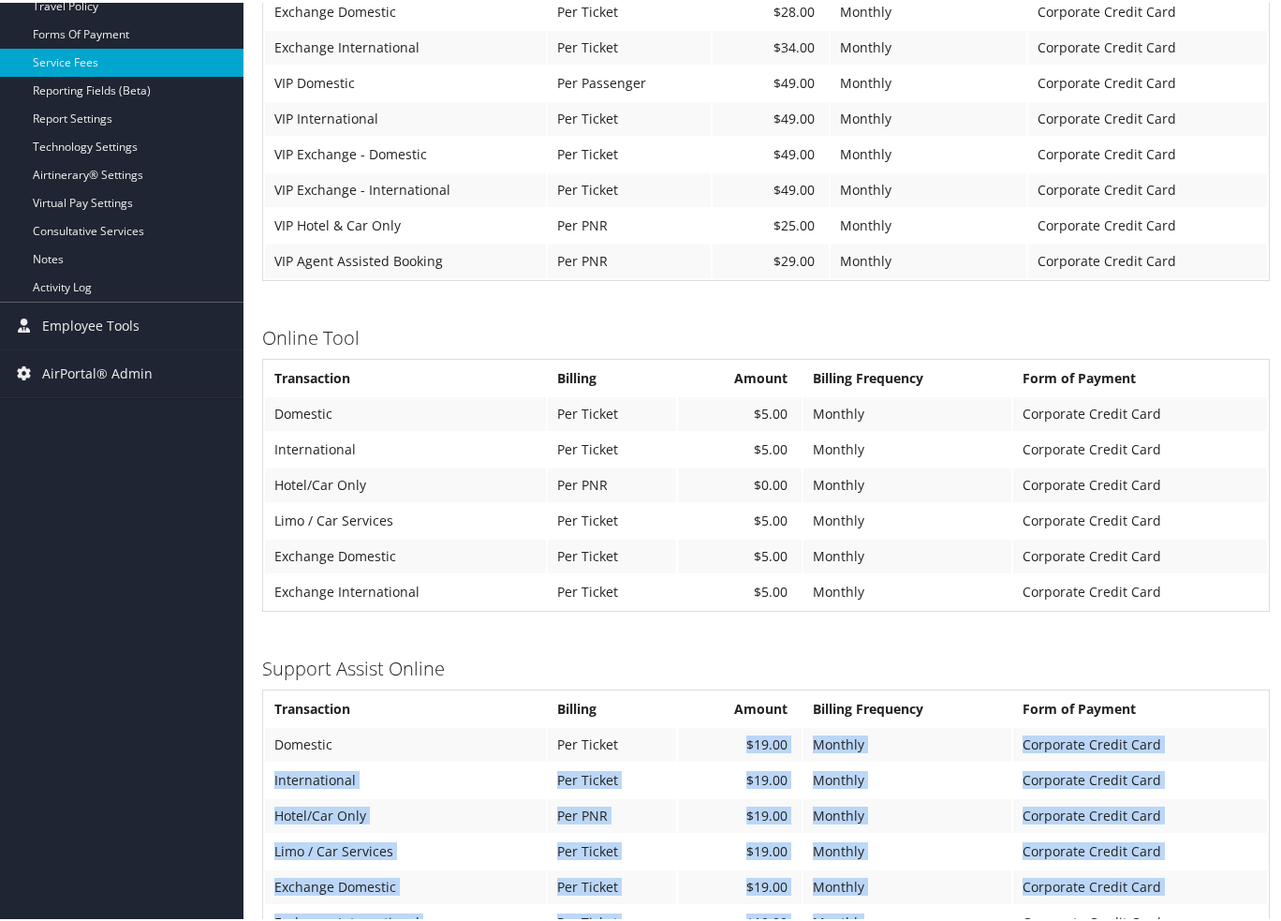
drag, startPoint x: 737, startPoint y: 729, endPoint x: 890, endPoint y: 898, distance: 228.1
click at [890, 898] on tbody "Transaction Billing Amount Billing Frequency Form of Payment Domestic Per Ticke…" at bounding box center [766, 812] width 1002 height 247
click at [890, 903] on td "Monthly" at bounding box center [908, 920] width 208 height 34
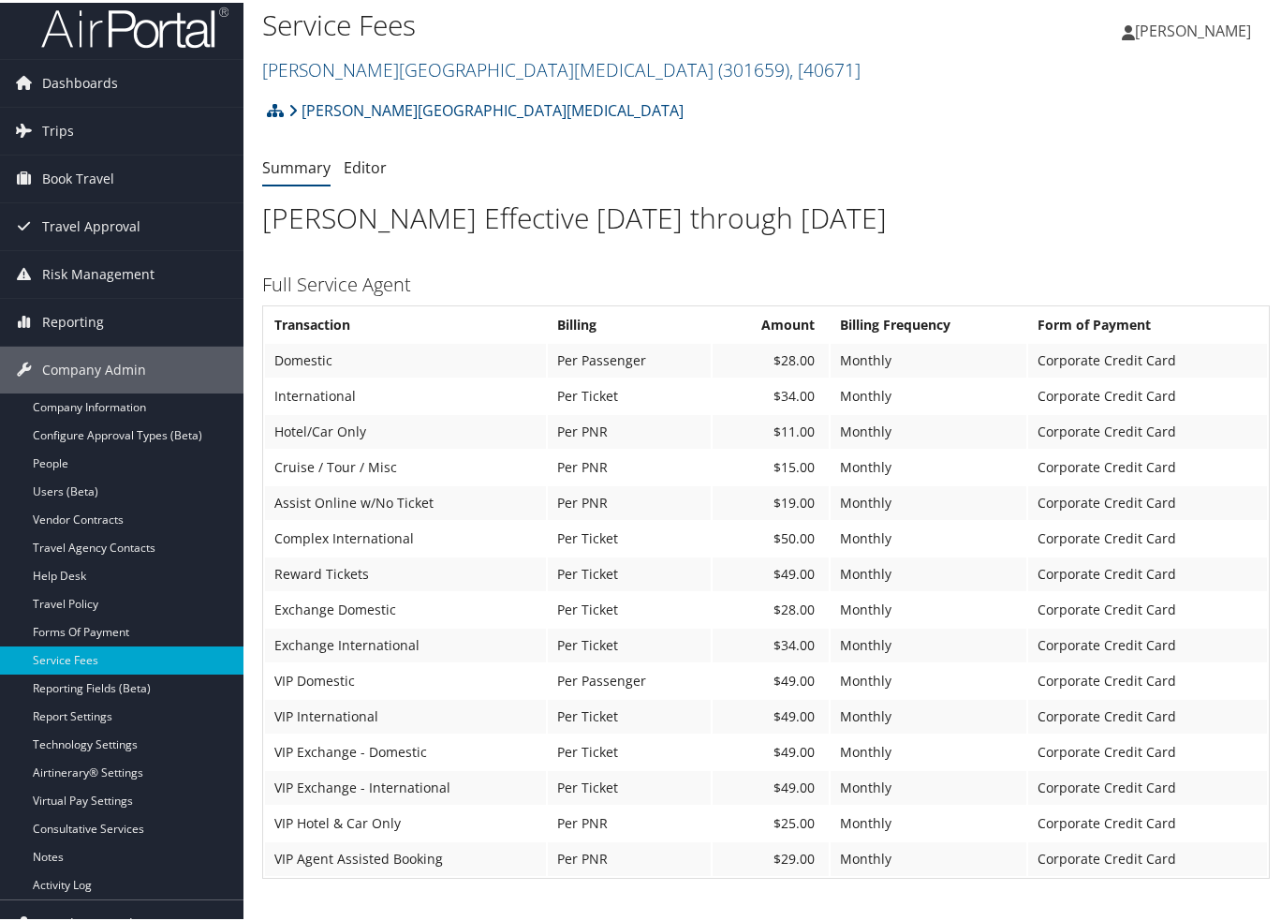
scroll to position [0, 0]
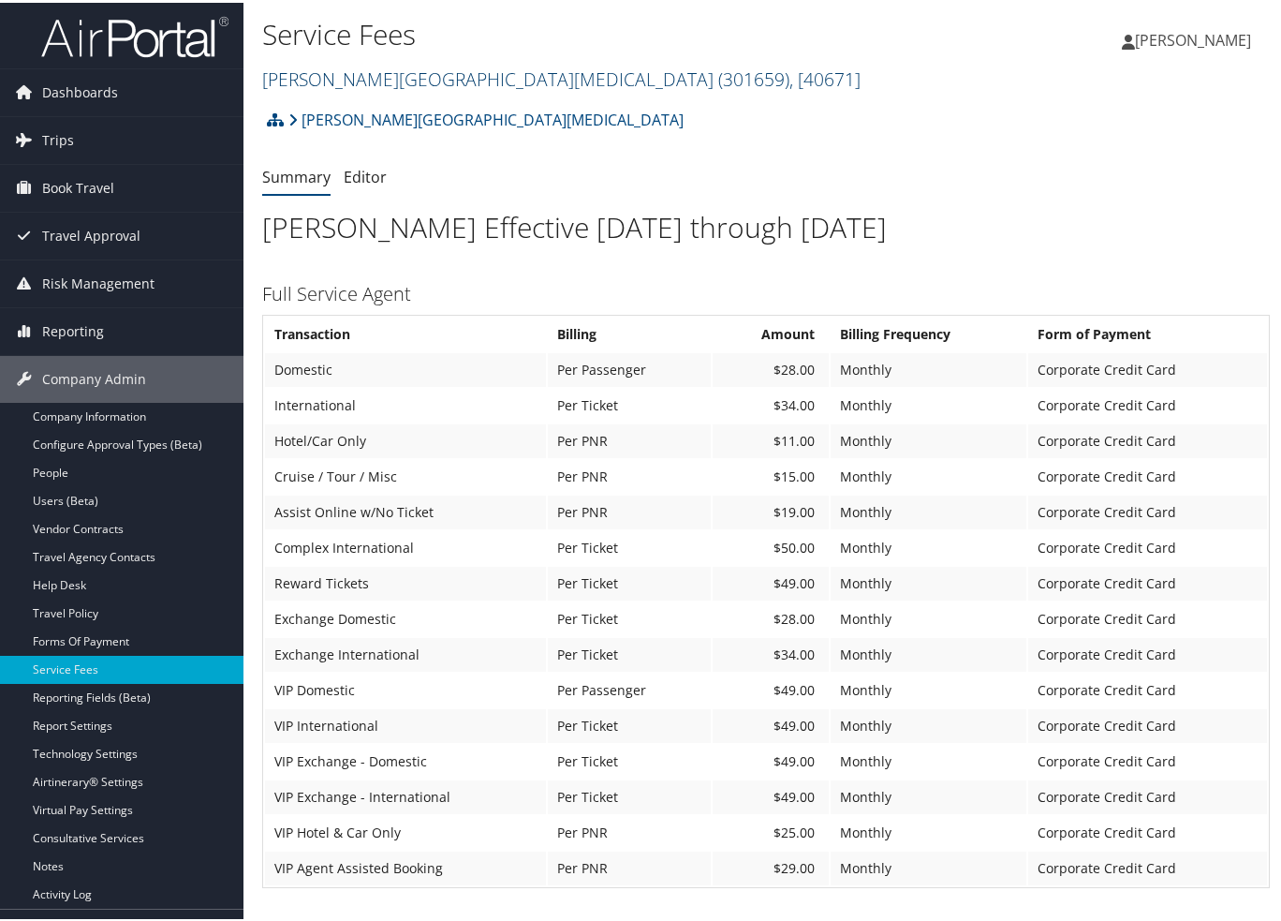
click at [337, 74] on link "[PERSON_NAME][GEOGRAPHIC_DATA][MEDICAL_DATA] ( 301659 ) , [ 40671 ]" at bounding box center [561, 76] width 599 height 25
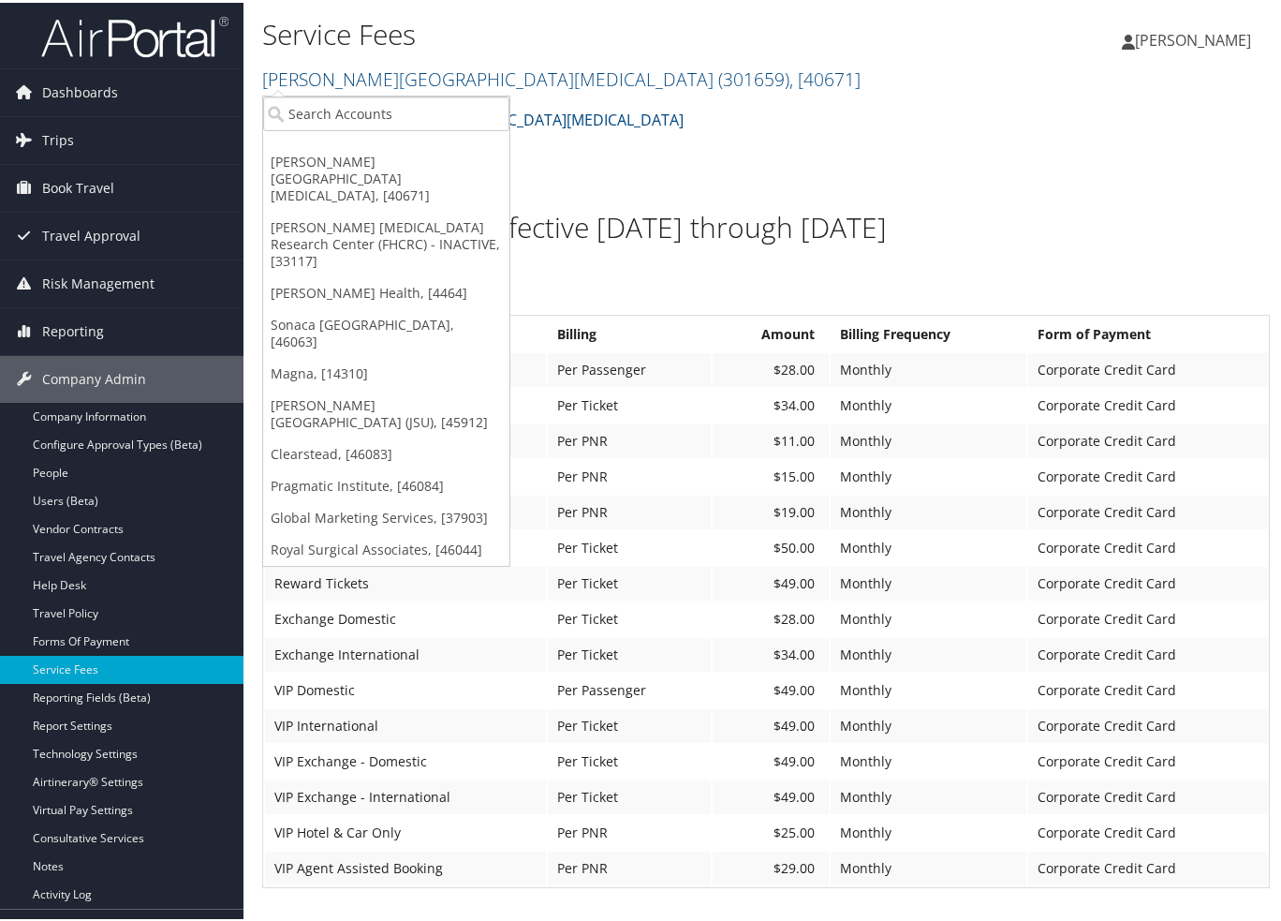
click at [742, 118] on div "[PERSON_NAME] [MEDICAL_DATA] Account Structure [PERSON_NAME][GEOGRAPHIC_DATA][M…" at bounding box center [766, 123] width 1008 height 51
